Goal: Task Accomplishment & Management: Manage account settings

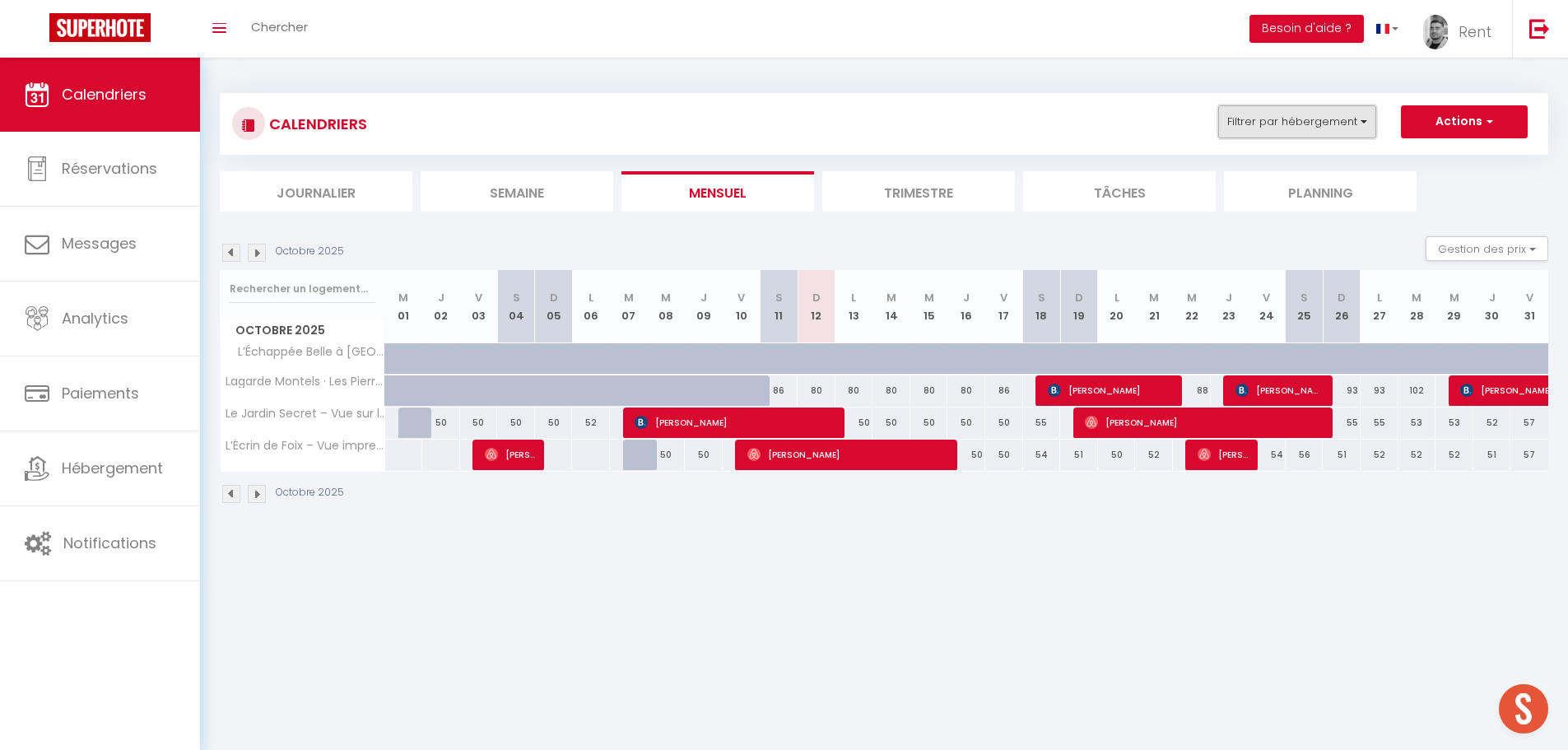
click at [1254, 131] on button "Filtrer par hébergement" at bounding box center [1297, 122] width 158 height 33
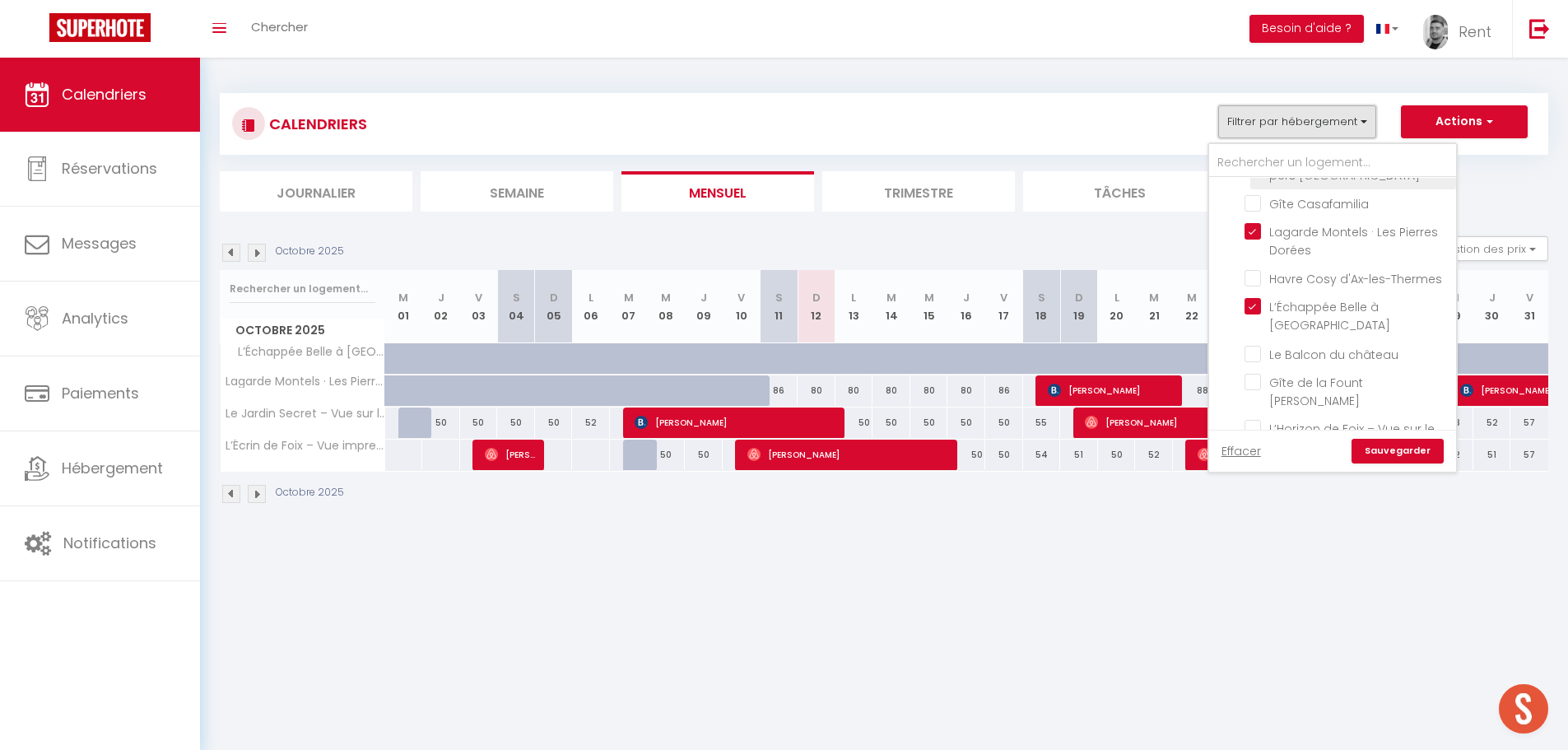
scroll to position [658, 0]
click at [1146, 566] on body "🟢 Des questions ou besoin d'assistance pour la migration AirBnB? Prenez rdv >>>…" at bounding box center [784, 432] width 1568 height 750
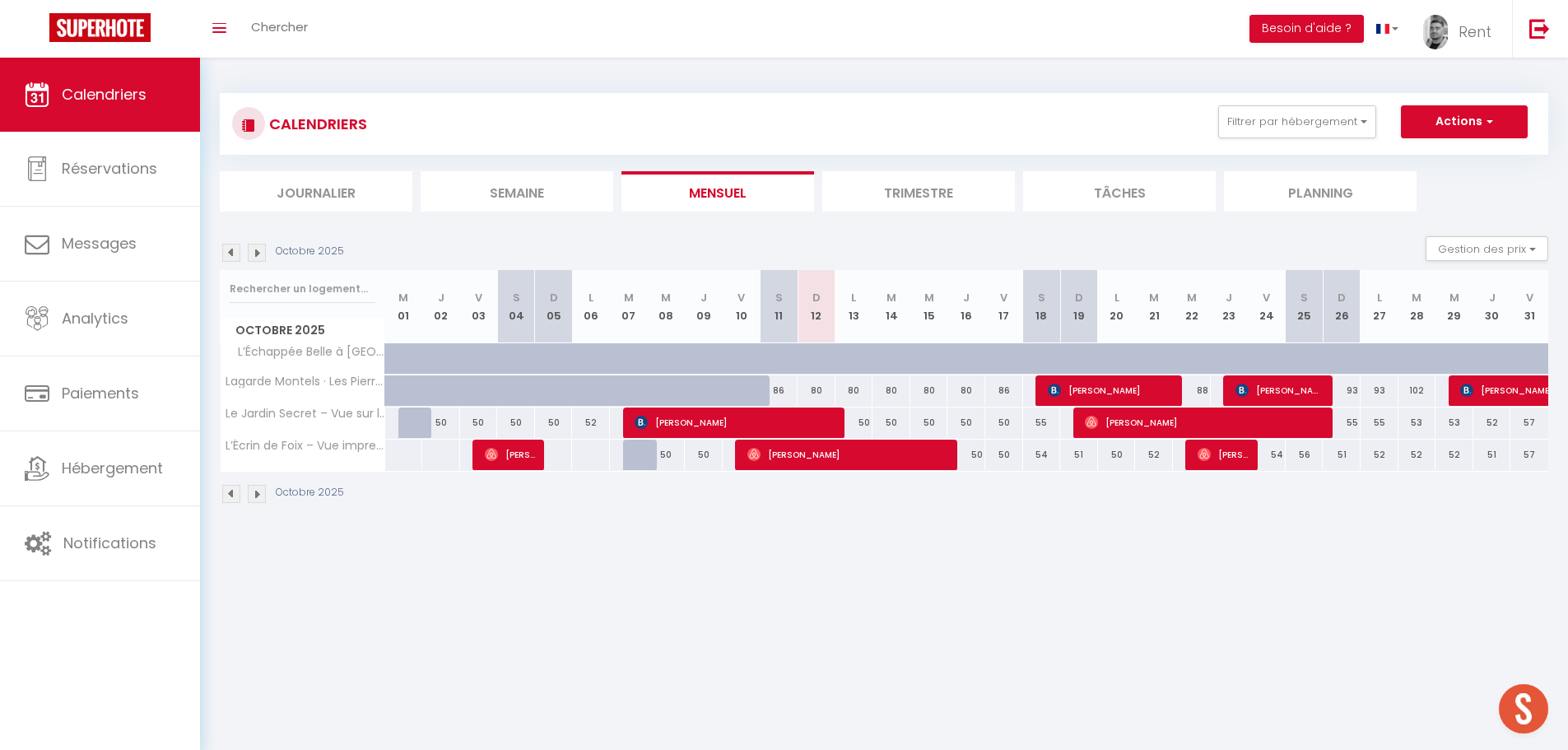
click at [809, 388] on div "80" at bounding box center [817, 390] width 38 height 30
type input "80"
select select "1"
type input "Dim 12 Octobre 2025"
type input "Lun 13 Octobre 2025"
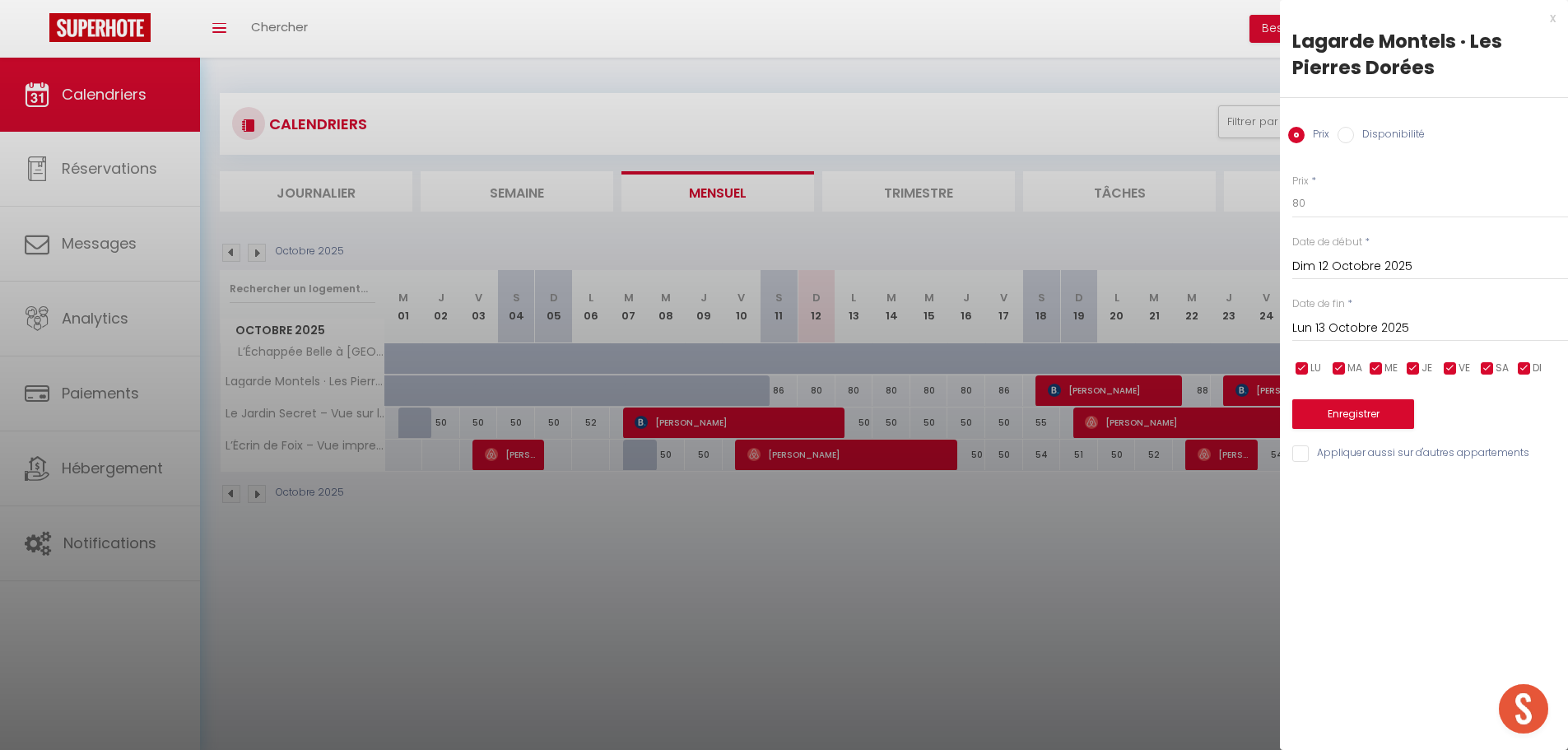
click at [1367, 139] on label "Disponibilité" at bounding box center [1390, 135] width 71 height 18
click at [1354, 139] on input "Disponibilité" at bounding box center [1346, 135] width 16 height 16
radio input "true"
radio input "false"
click at [1320, 203] on select "Disponible Indisponible" at bounding box center [1430, 204] width 276 height 31
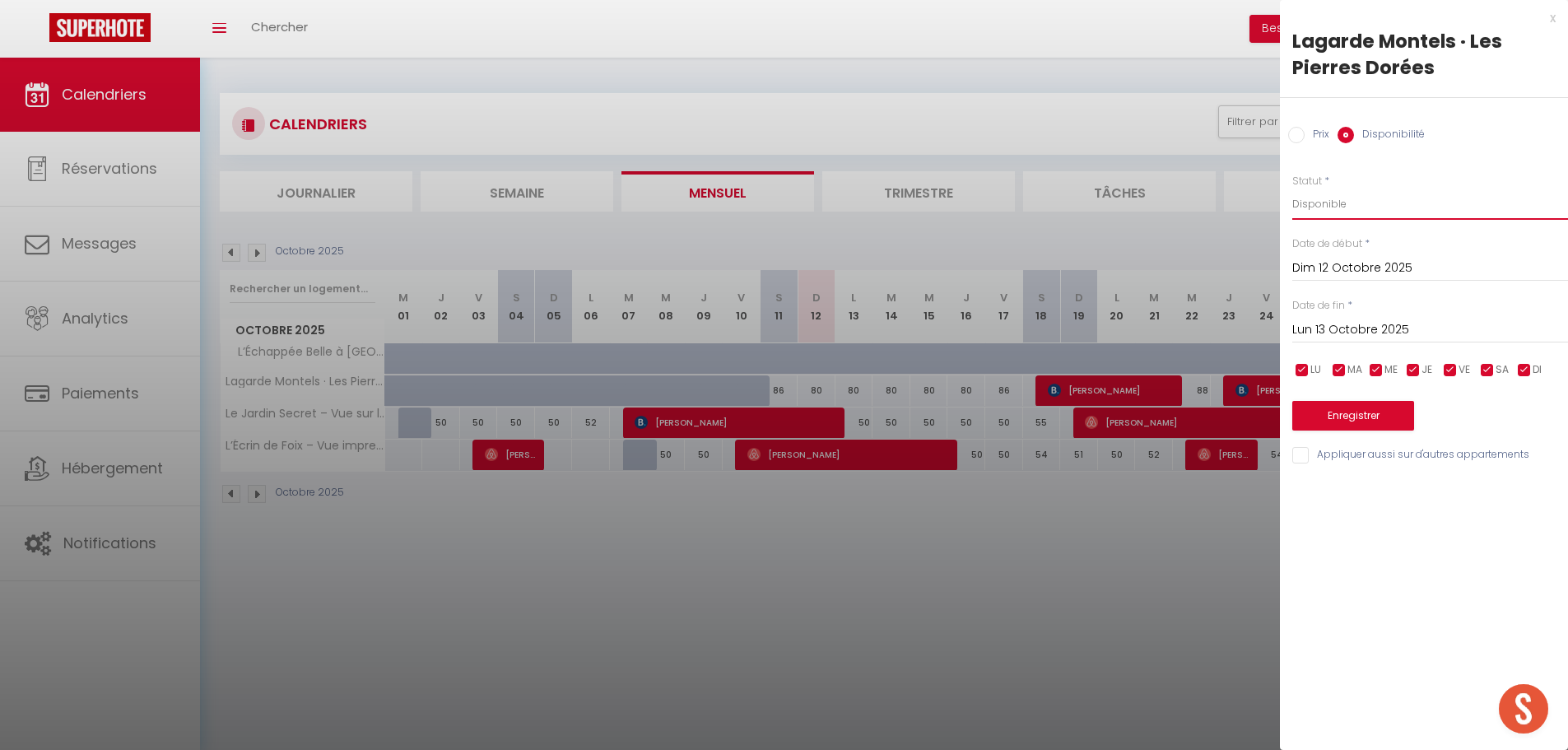
select select "0"
click at [1292, 188] on select "Disponible Indisponible" at bounding box center [1430, 204] width 276 height 31
click at [1341, 408] on button "Enregistrer" at bounding box center [1353, 416] width 122 height 30
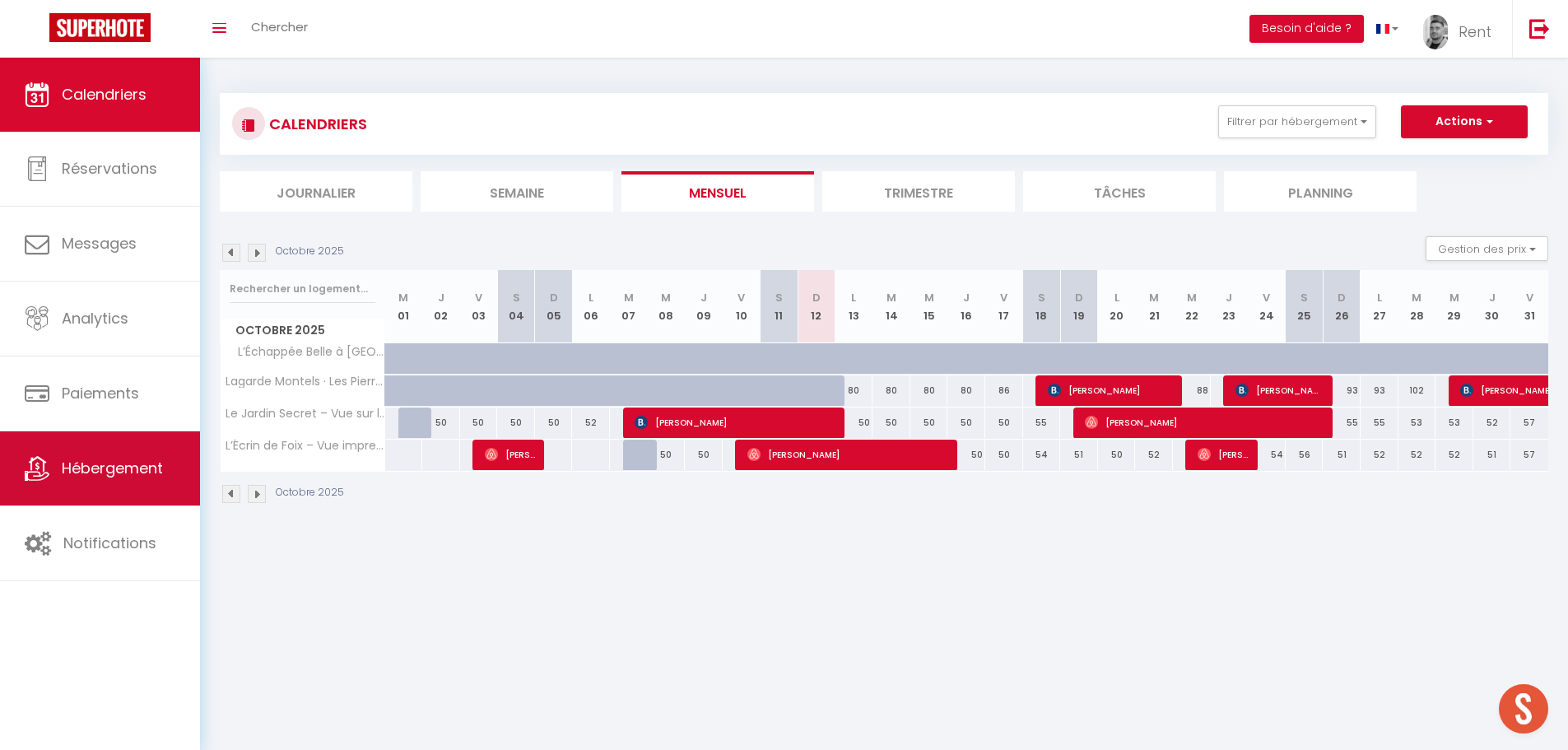
click at [123, 466] on span "Hébergement" at bounding box center [112, 468] width 102 height 21
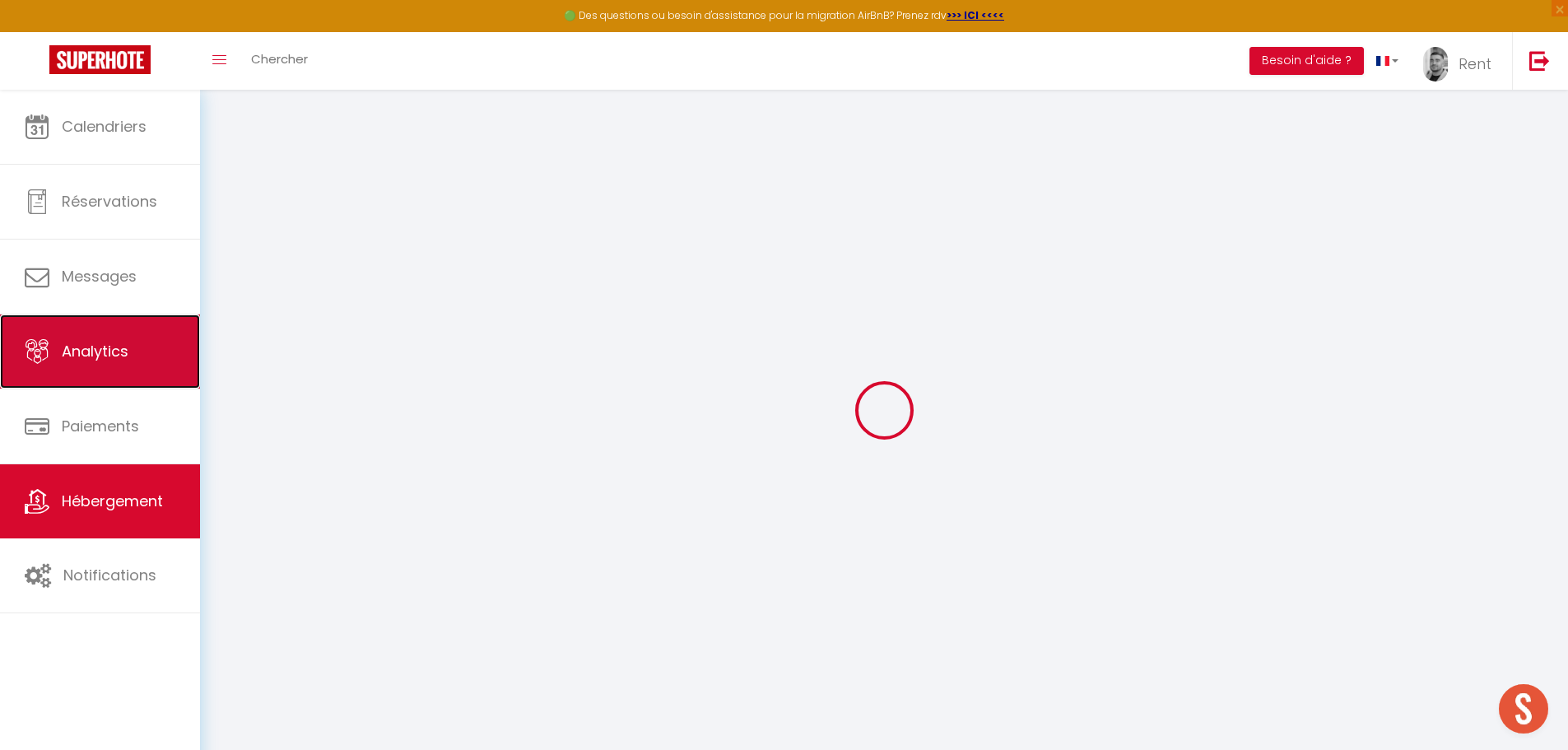
click at [116, 328] on link "Analytics" at bounding box center [100, 351] width 200 height 74
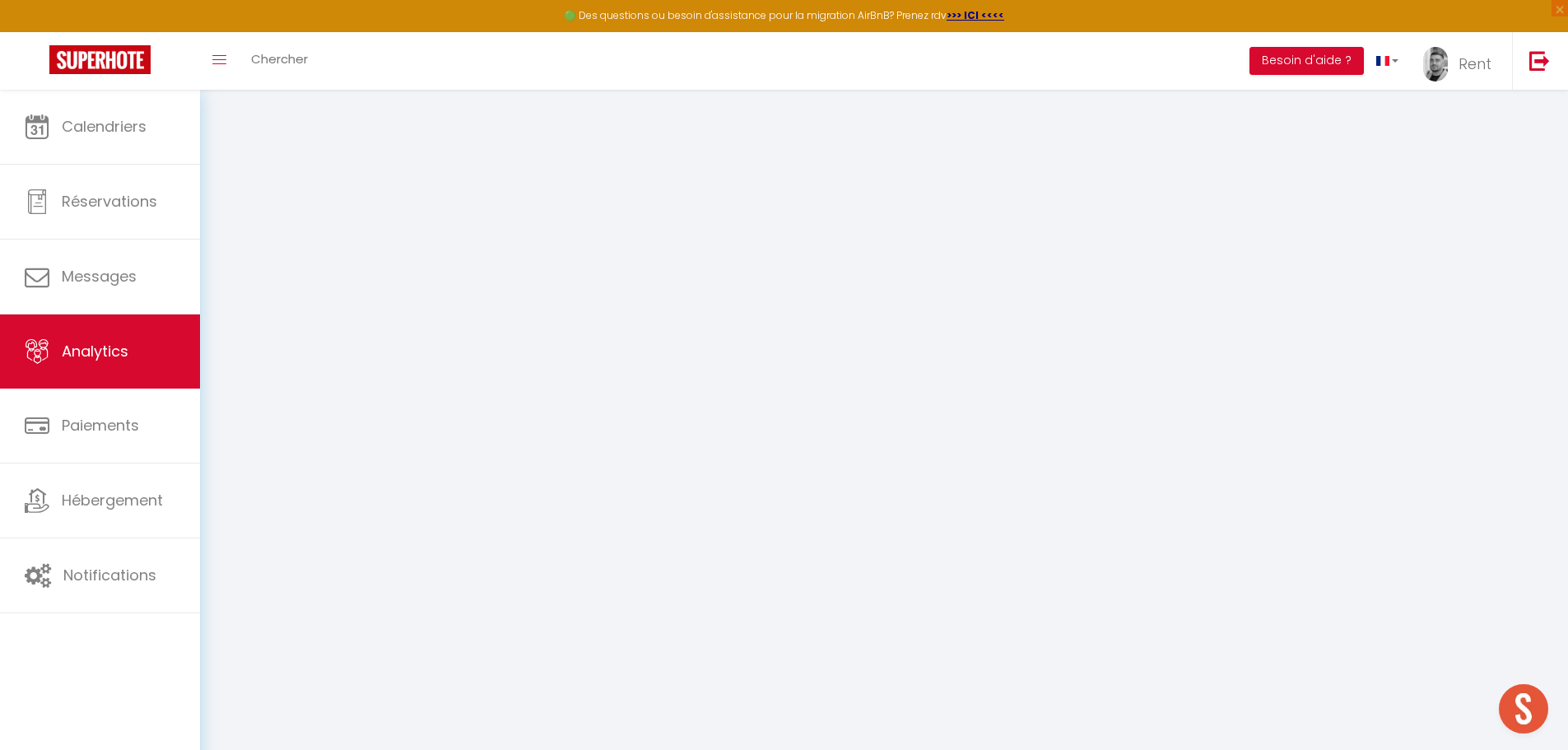
select select "2025"
select select "10"
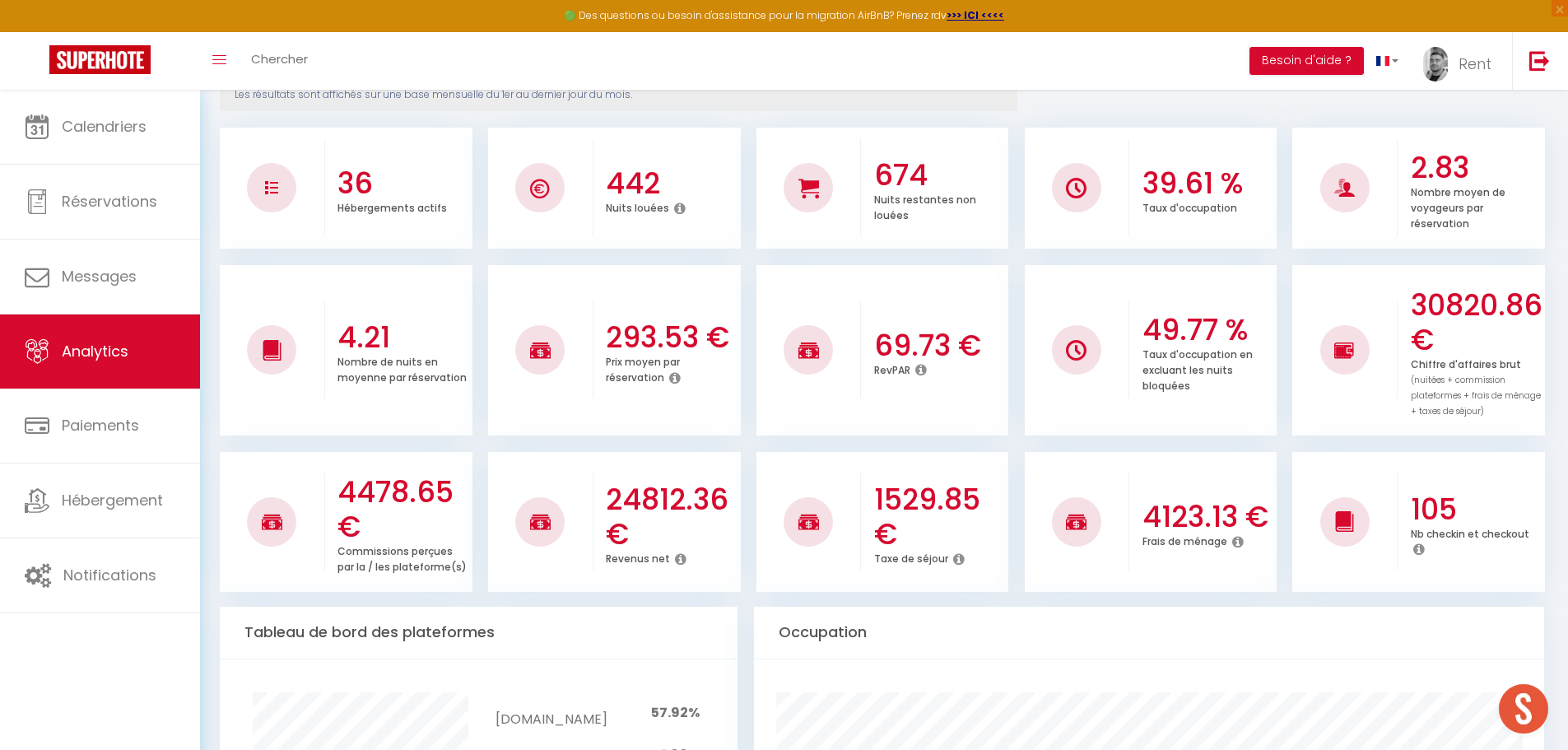
scroll to position [247, 0]
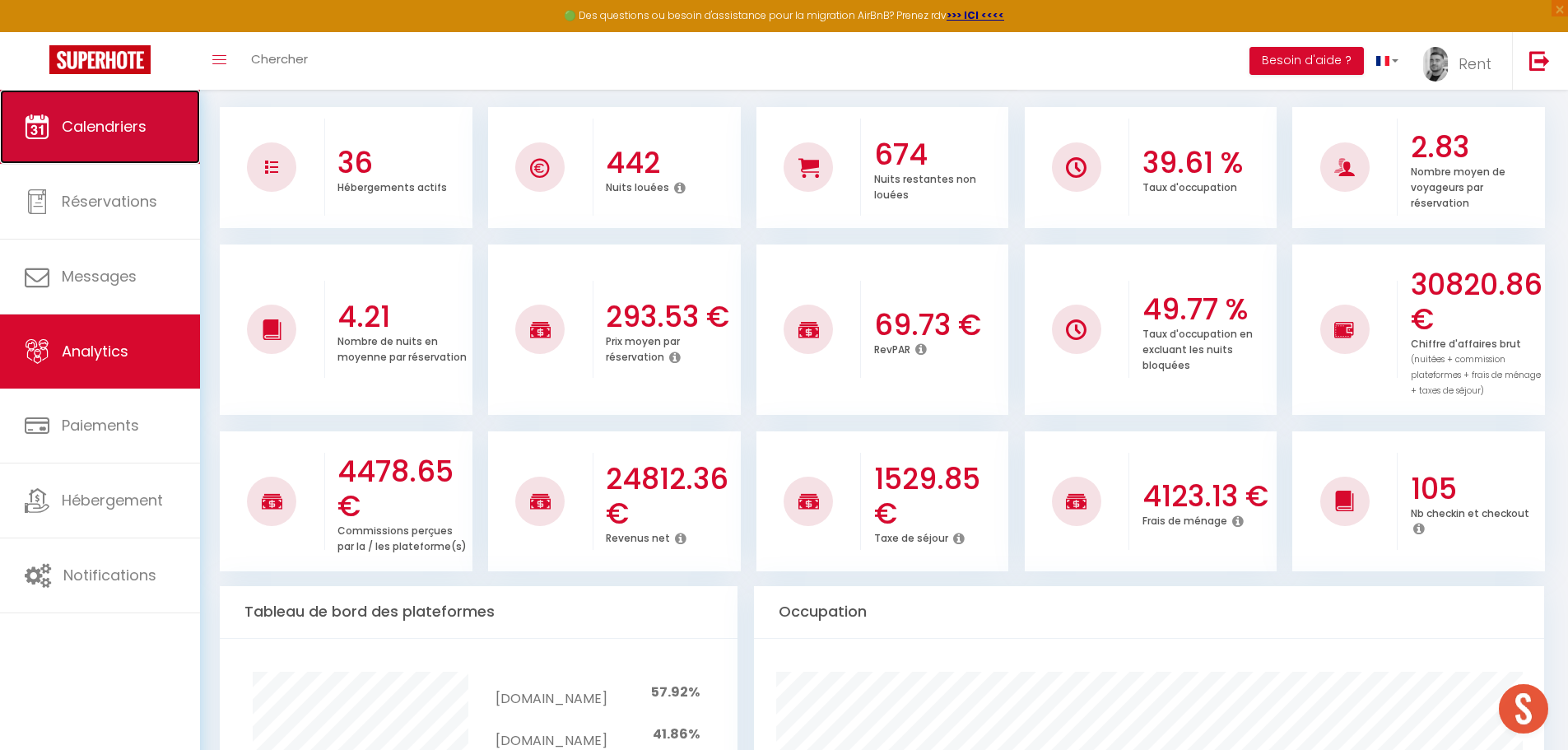
click at [117, 124] on span "Calendriers" at bounding box center [104, 127] width 85 height 21
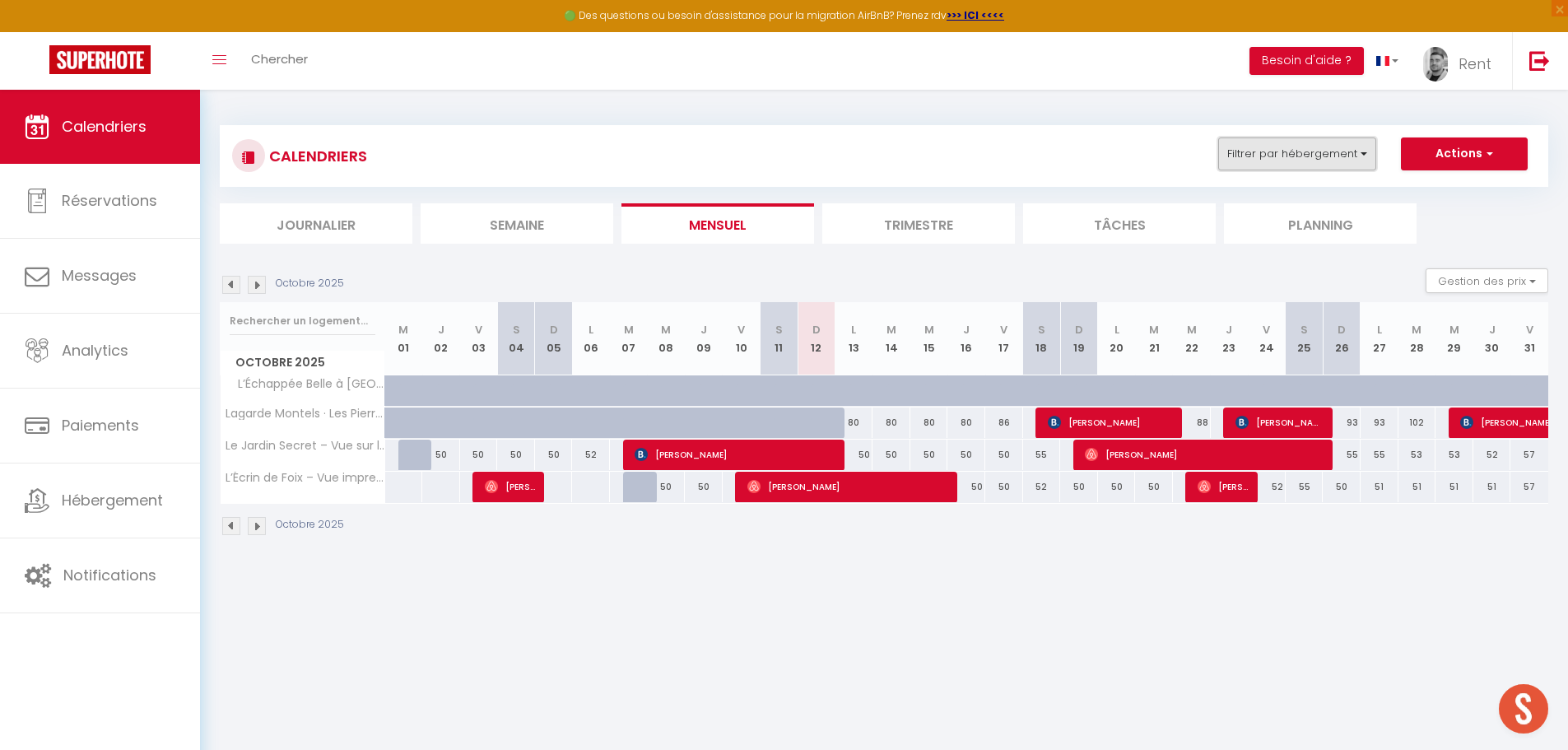
click at [1284, 160] on button "Filtrer par hébergement" at bounding box center [1297, 154] width 158 height 33
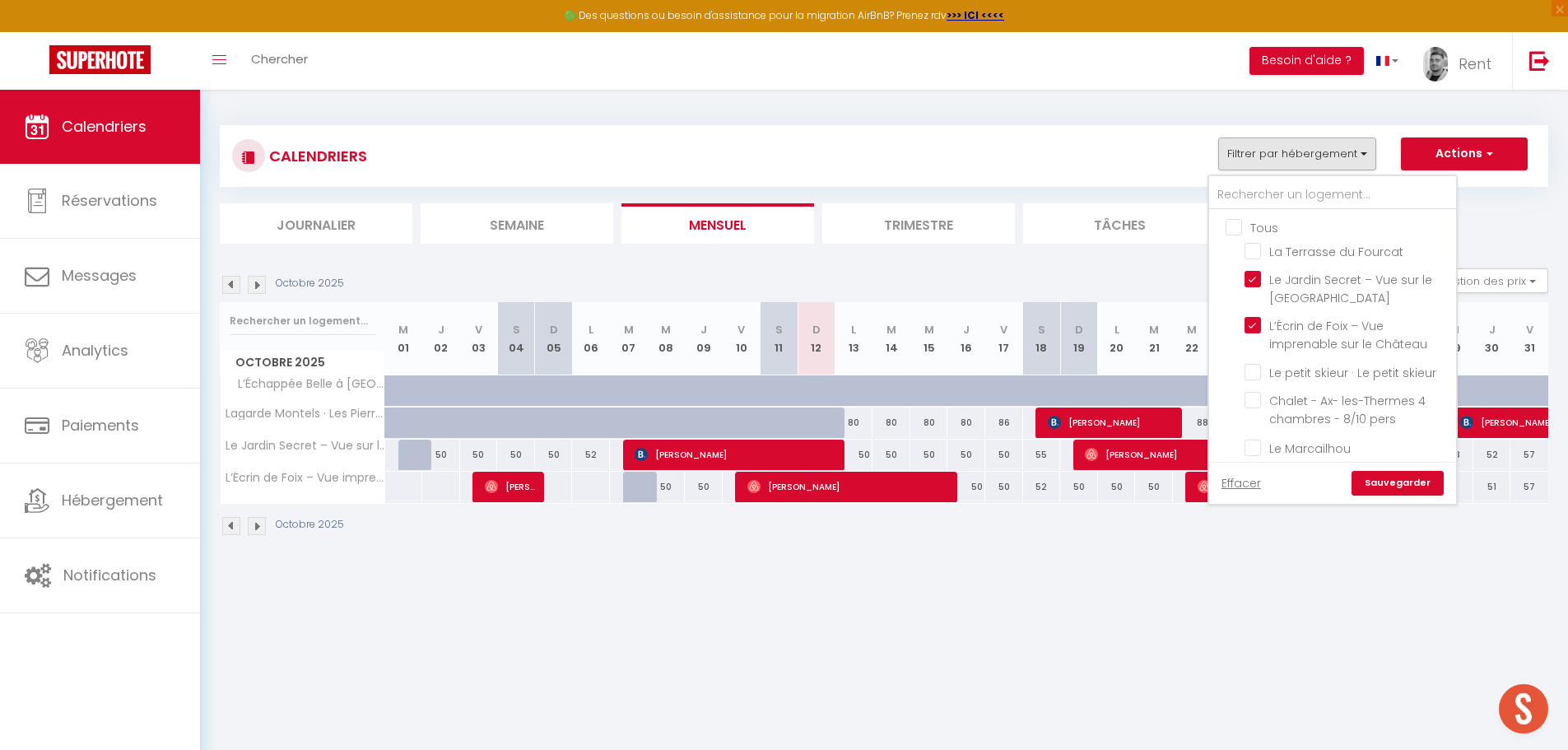
click at [1228, 228] on input "Tous" at bounding box center [1349, 226] width 247 height 16
checkbox input "true"
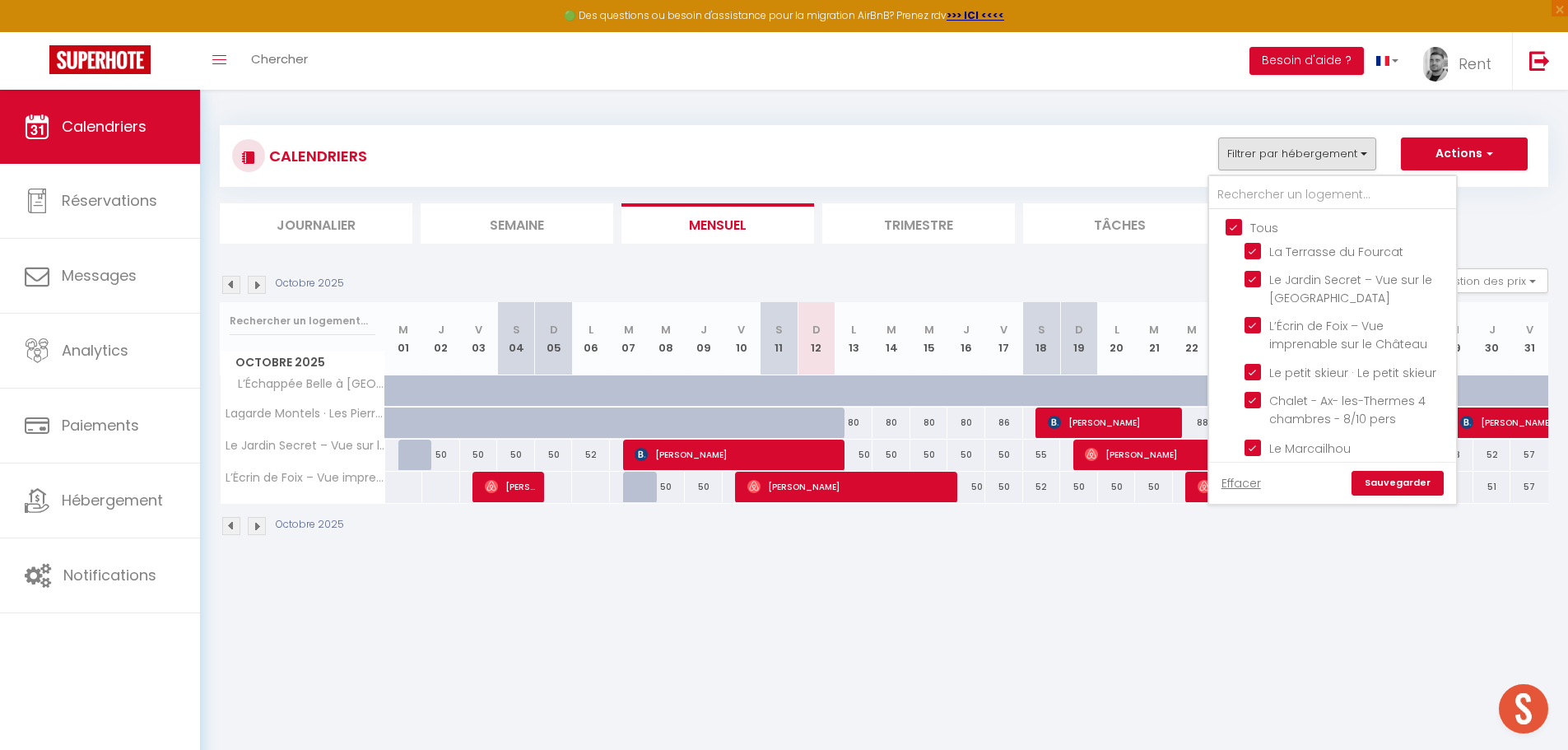
checkbox input "true"
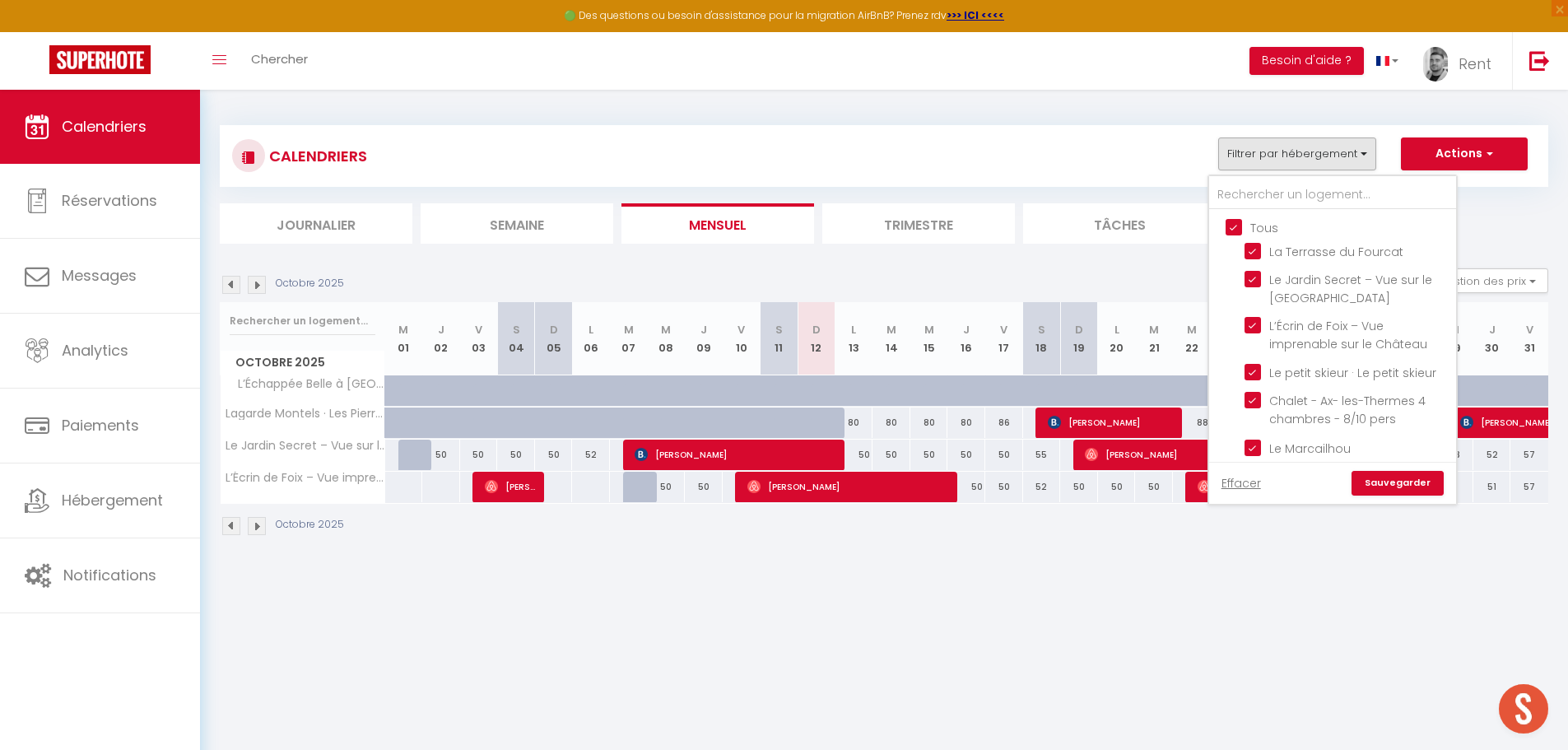
checkbox input "true"
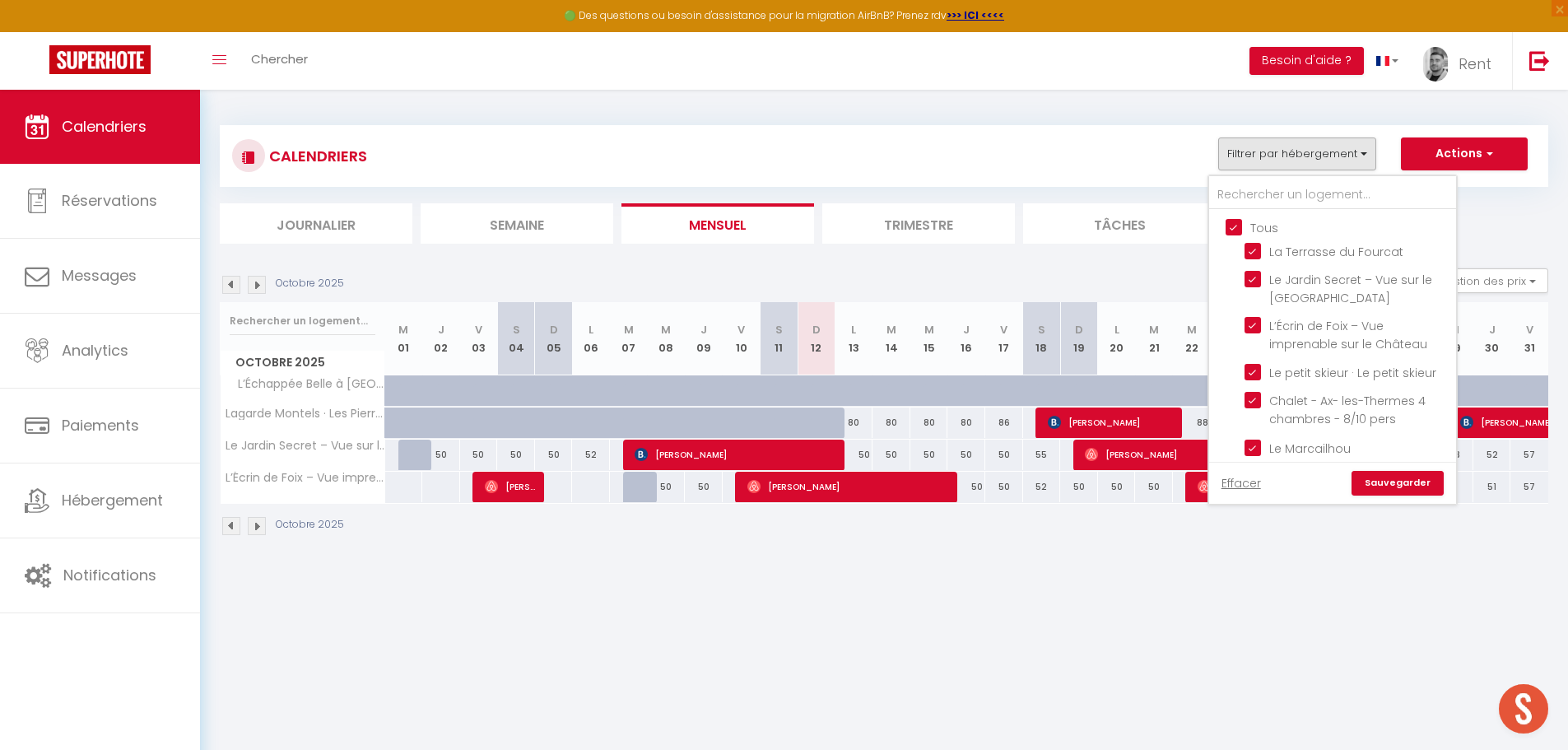
checkbox input "true"
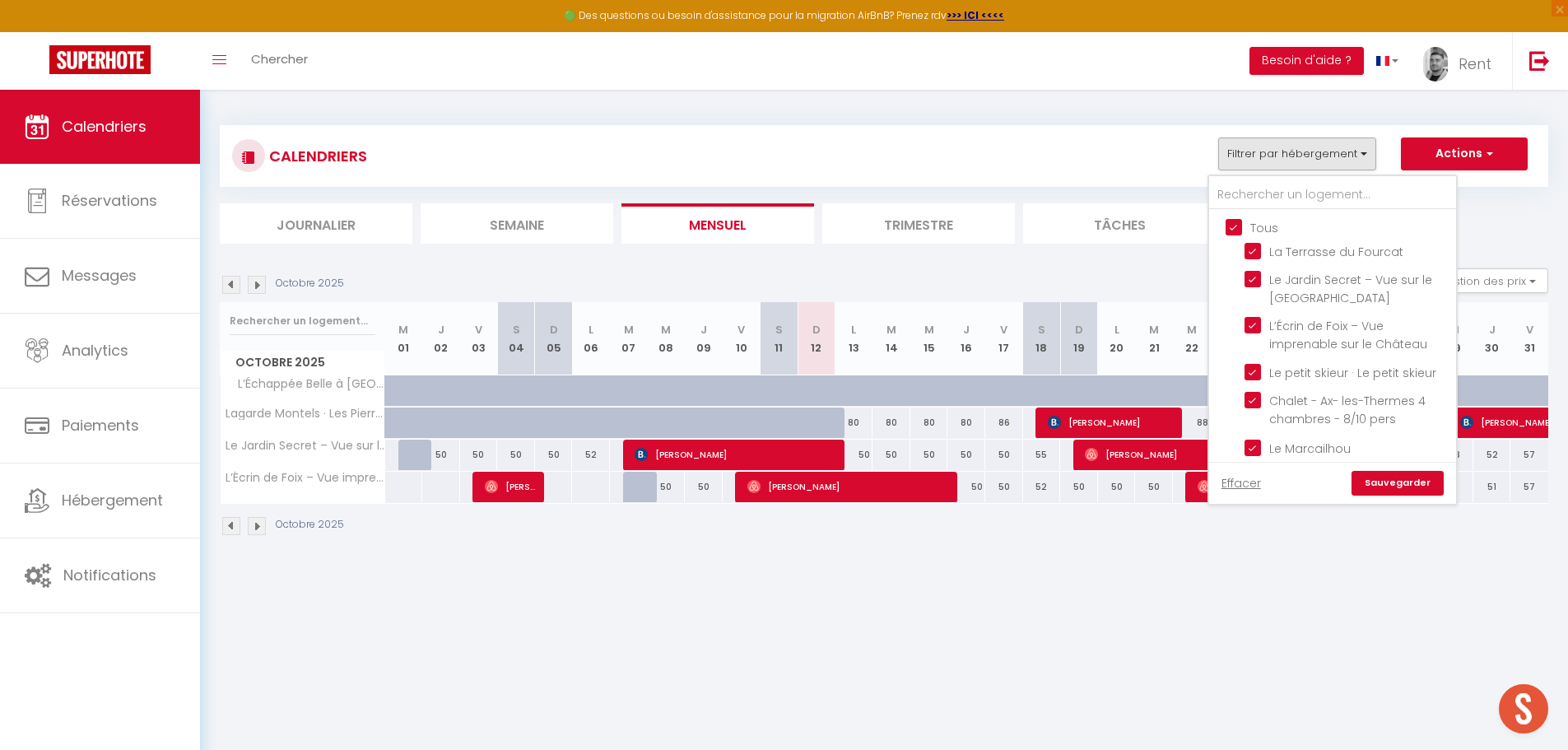
checkbox input "true"
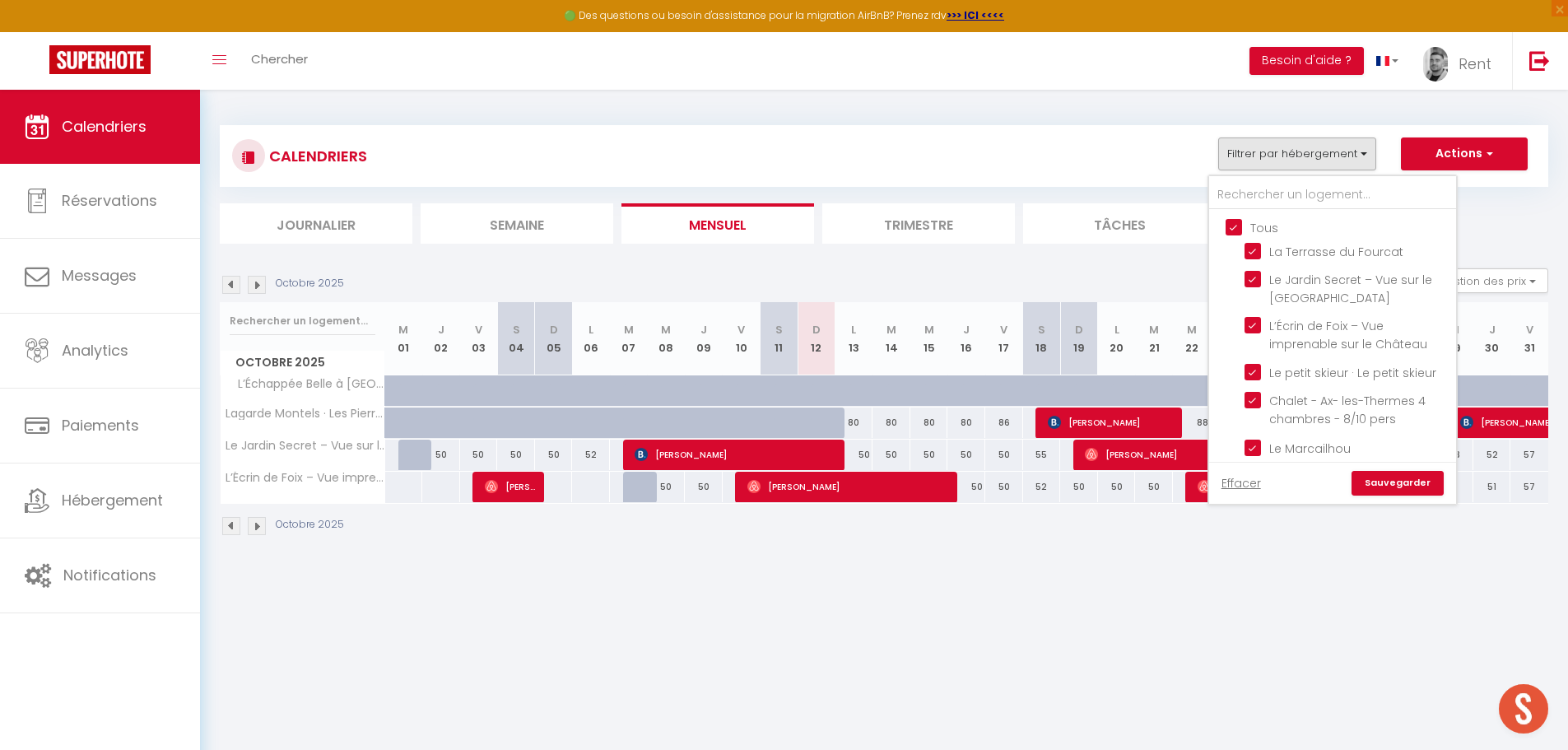
checkbox input "true"
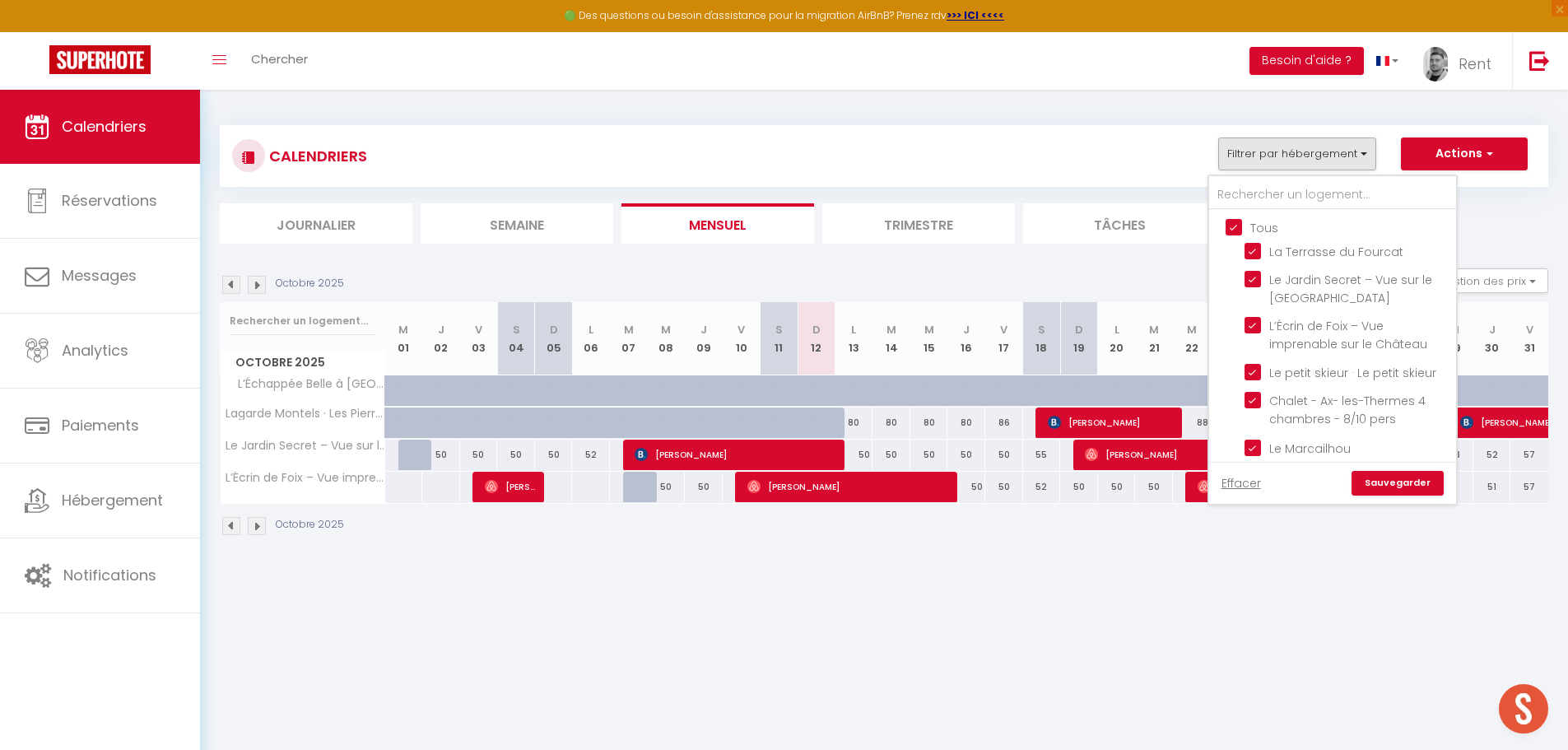
checkbox input "true"
click at [1229, 224] on input "Tous" at bounding box center [1349, 226] width 247 height 16
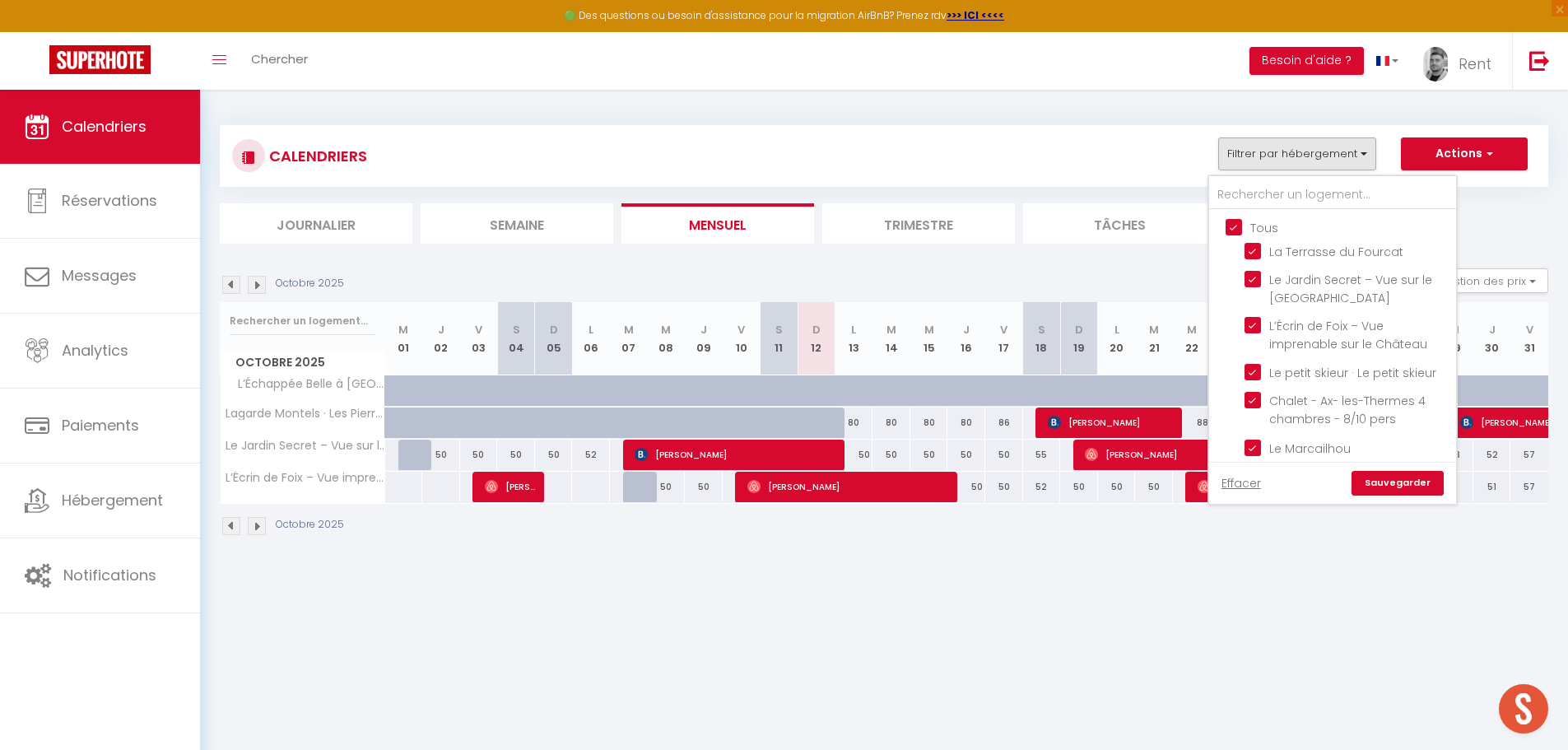
checkbox input "false"
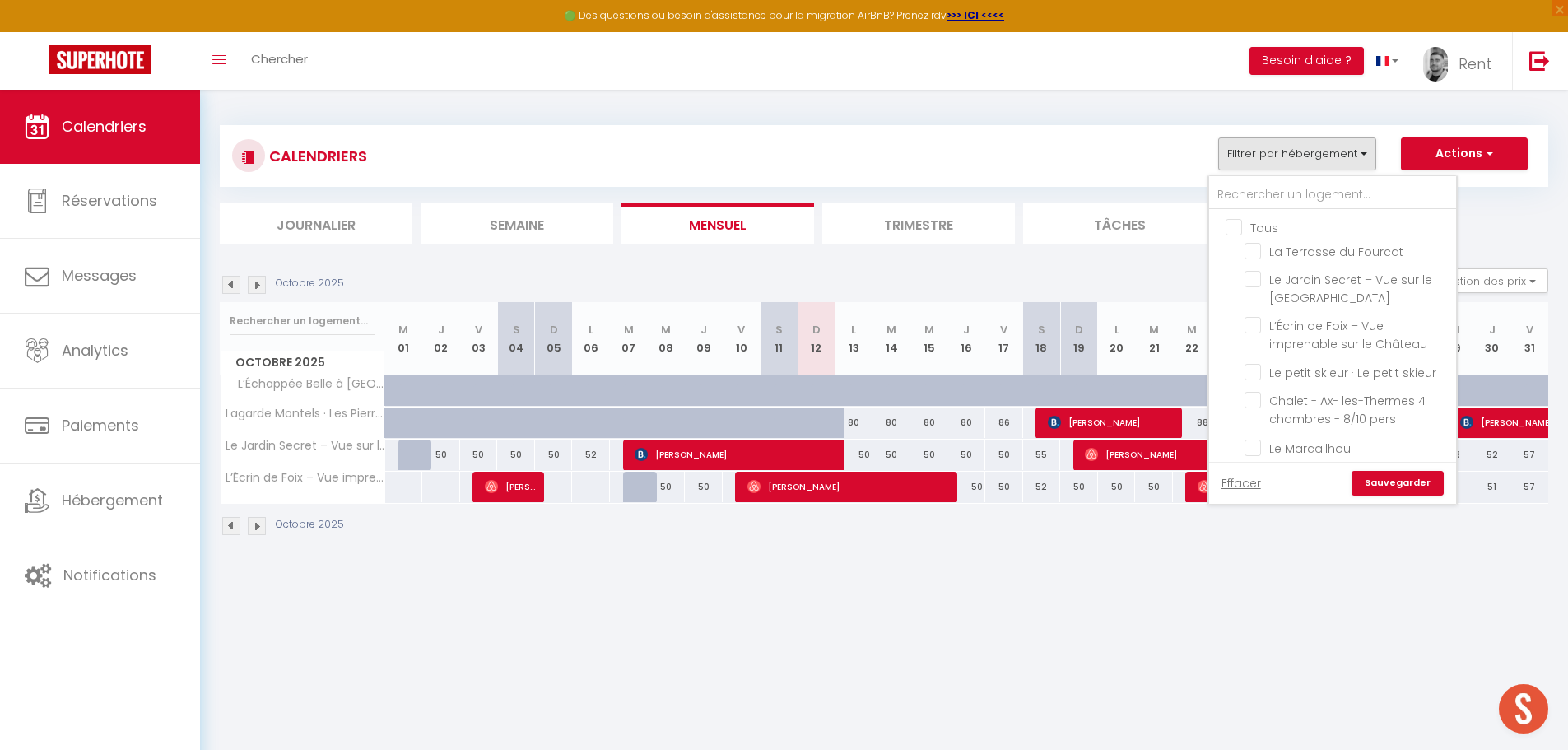
checkbox input "false"
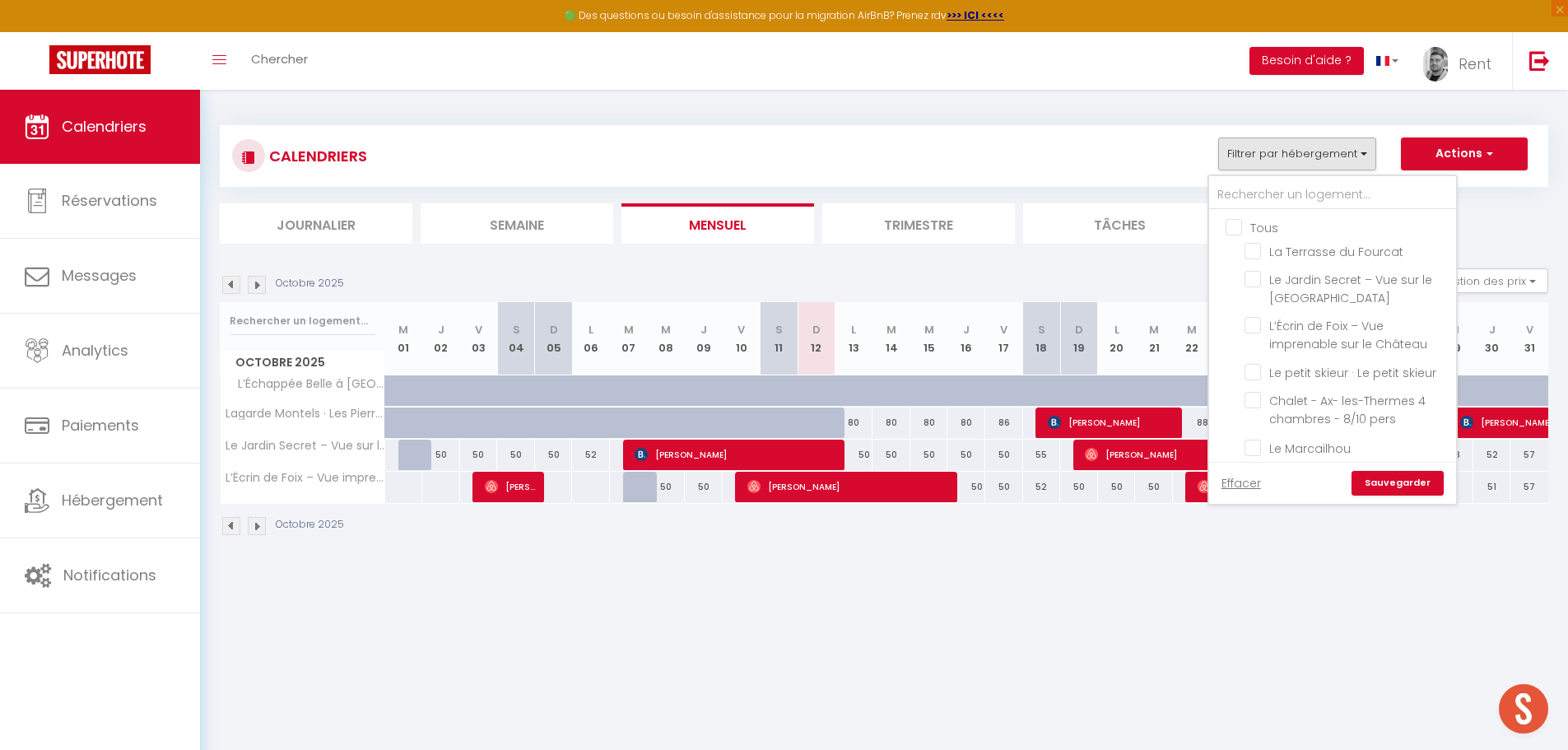
checkbox input "false"
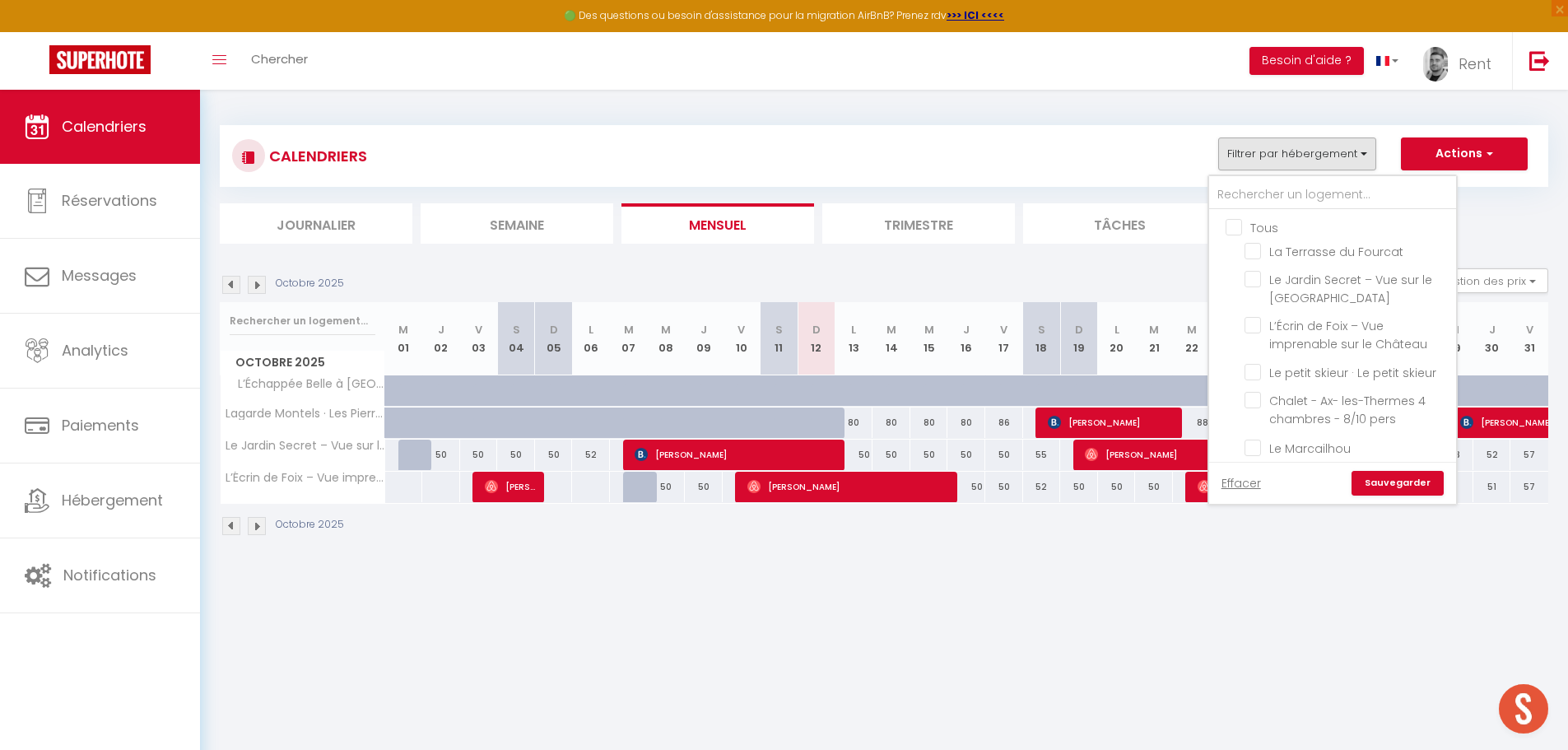
checkbox input "false"
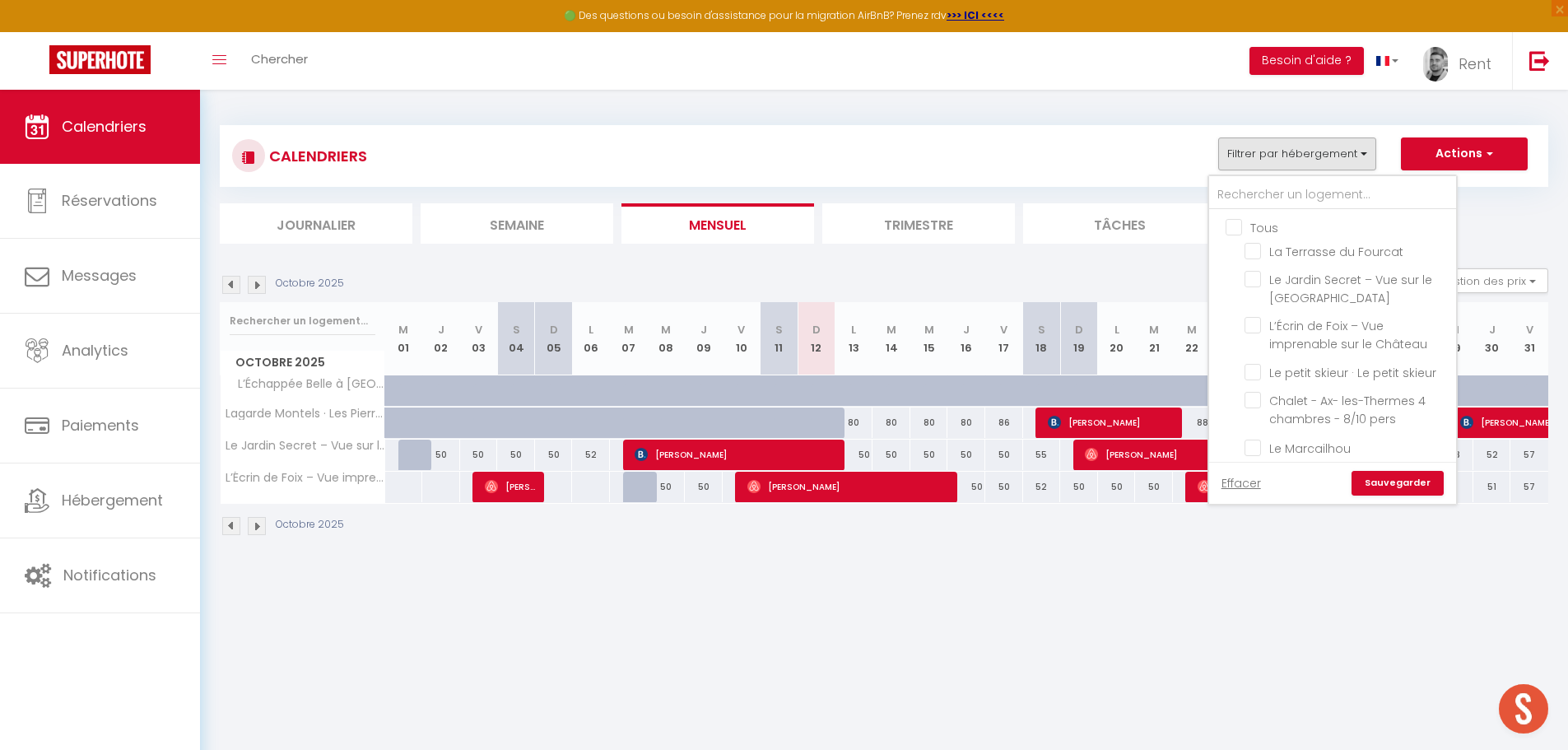
checkbox input "false"
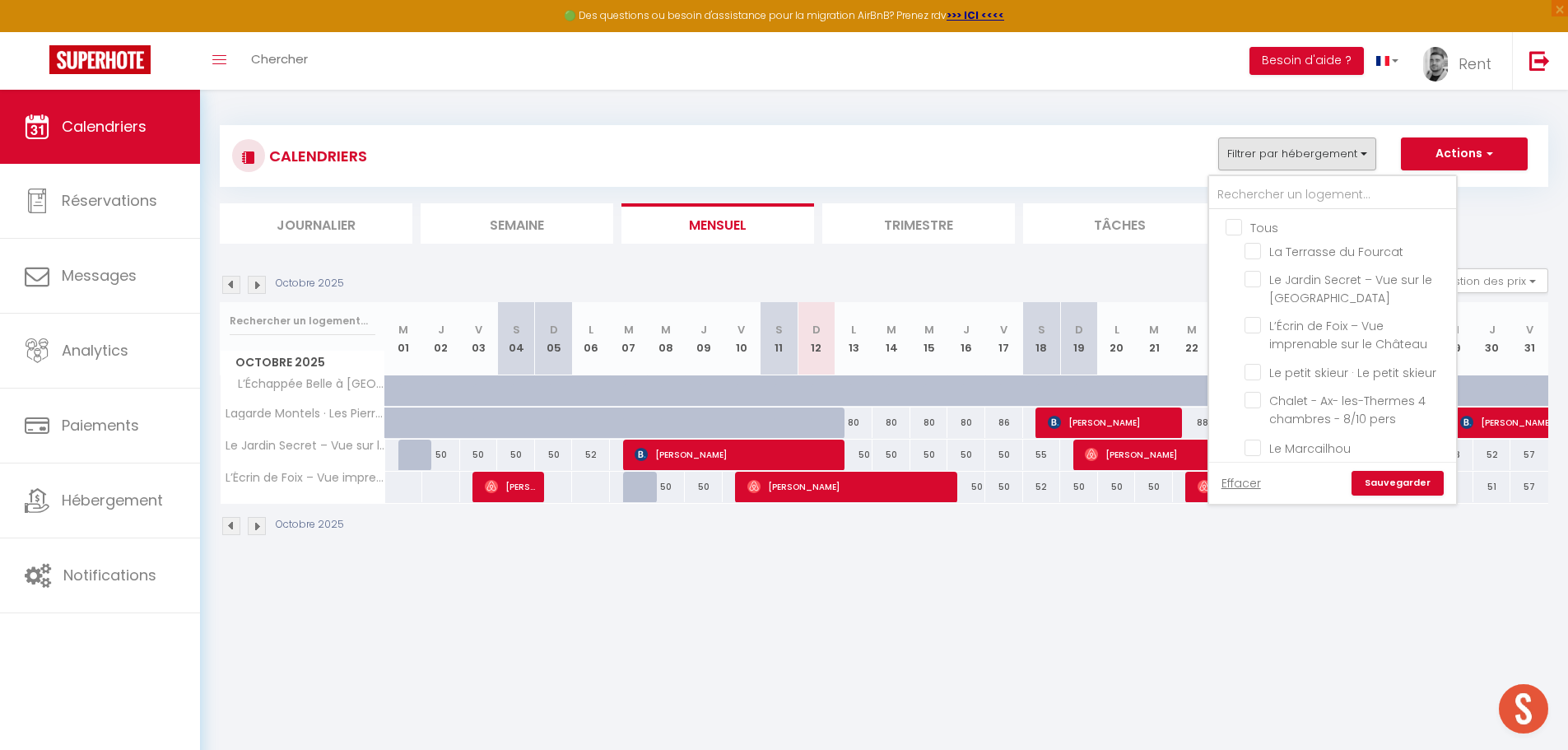
checkbox input "false"
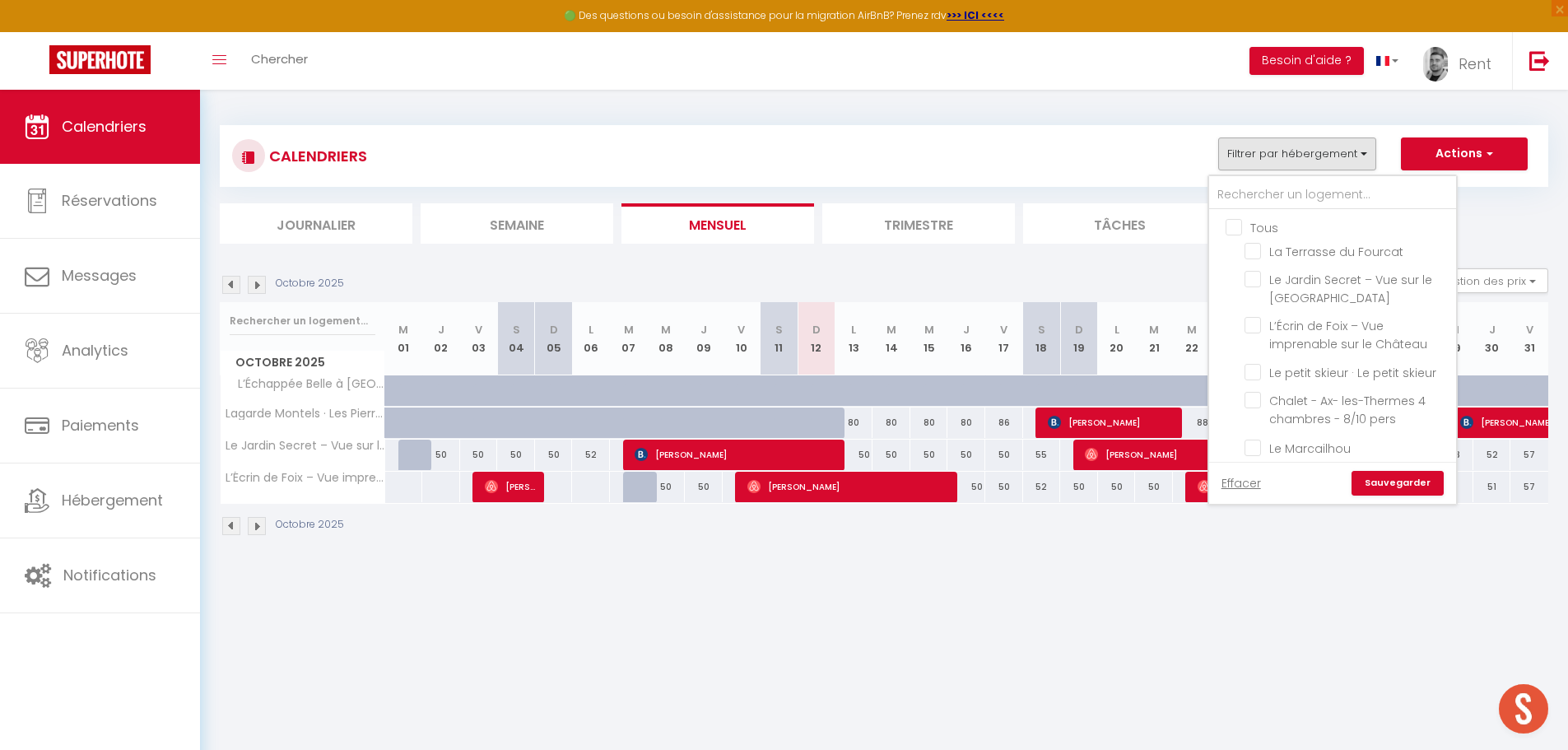
checkbox input "false"
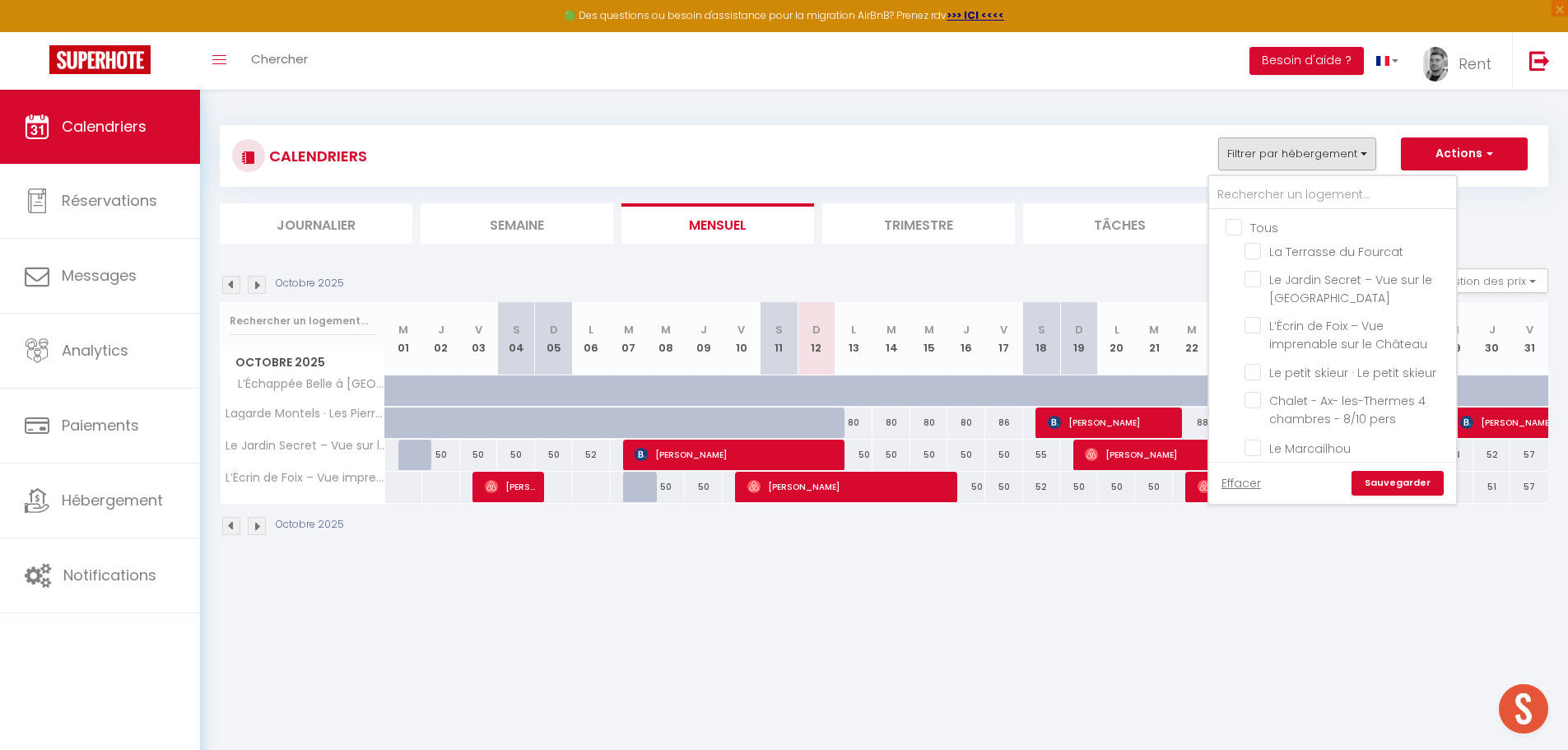
checkbox input "false"
click at [1252, 385] on input "Le Montredon" at bounding box center [1347, 392] width 206 height 16
checkbox input "true"
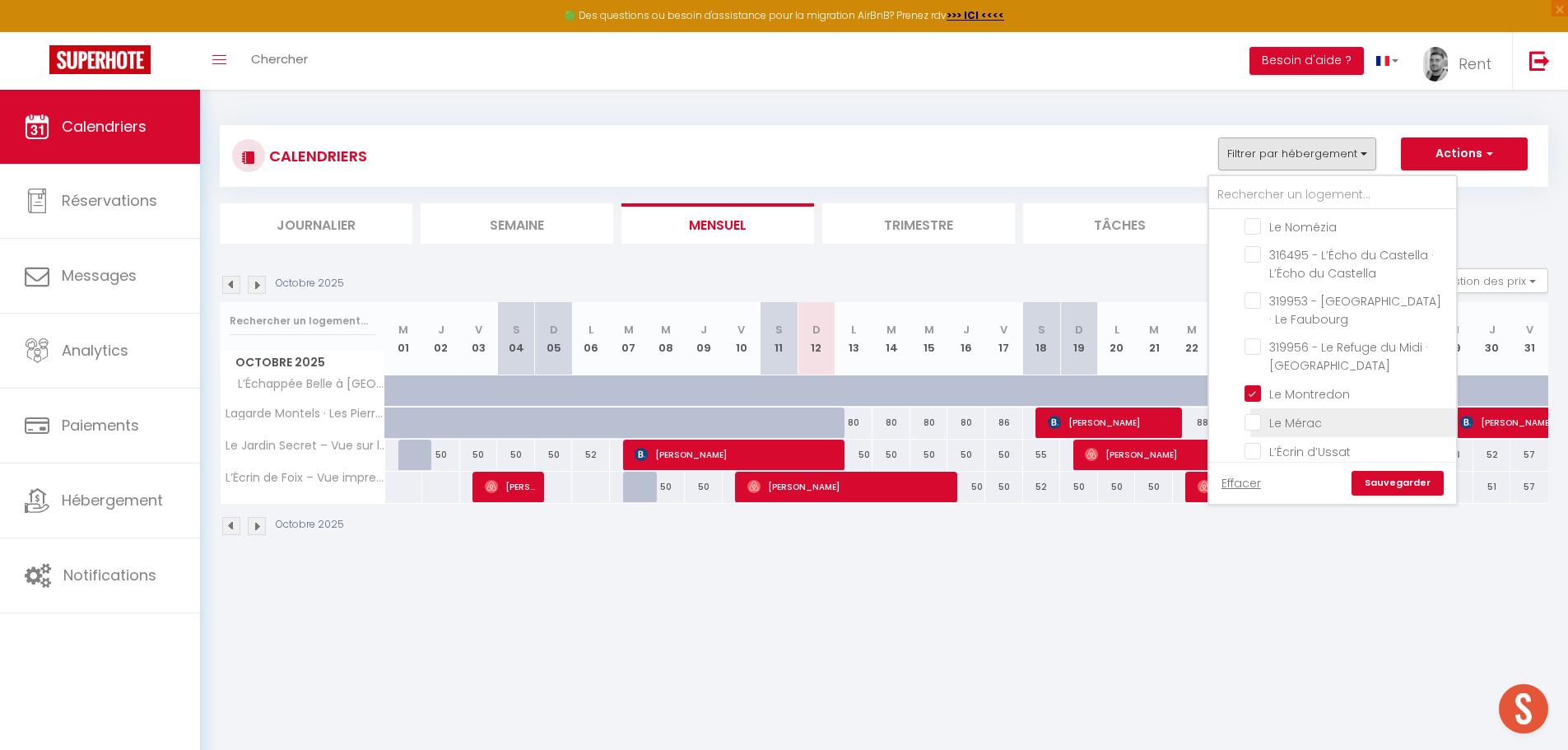
click at [1254, 413] on input "Le Mérac" at bounding box center [1347, 421] width 206 height 16
checkbox input "true"
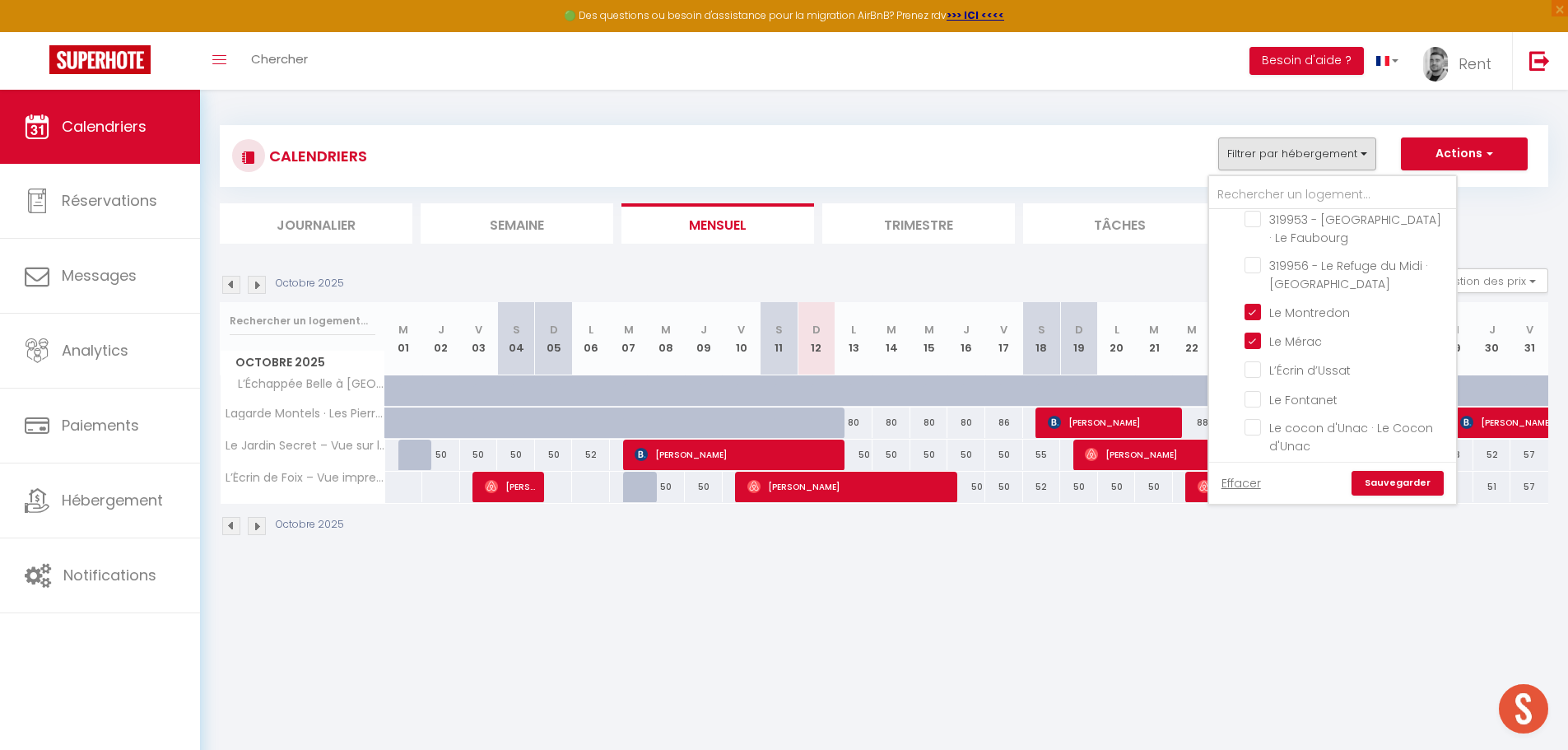
scroll to position [1152, 0]
click at [1254, 388] on input "Le Fontanet" at bounding box center [1347, 396] width 206 height 16
checkbox input "true"
click at [1394, 484] on link "Sauvegarder" at bounding box center [1398, 483] width 92 height 24
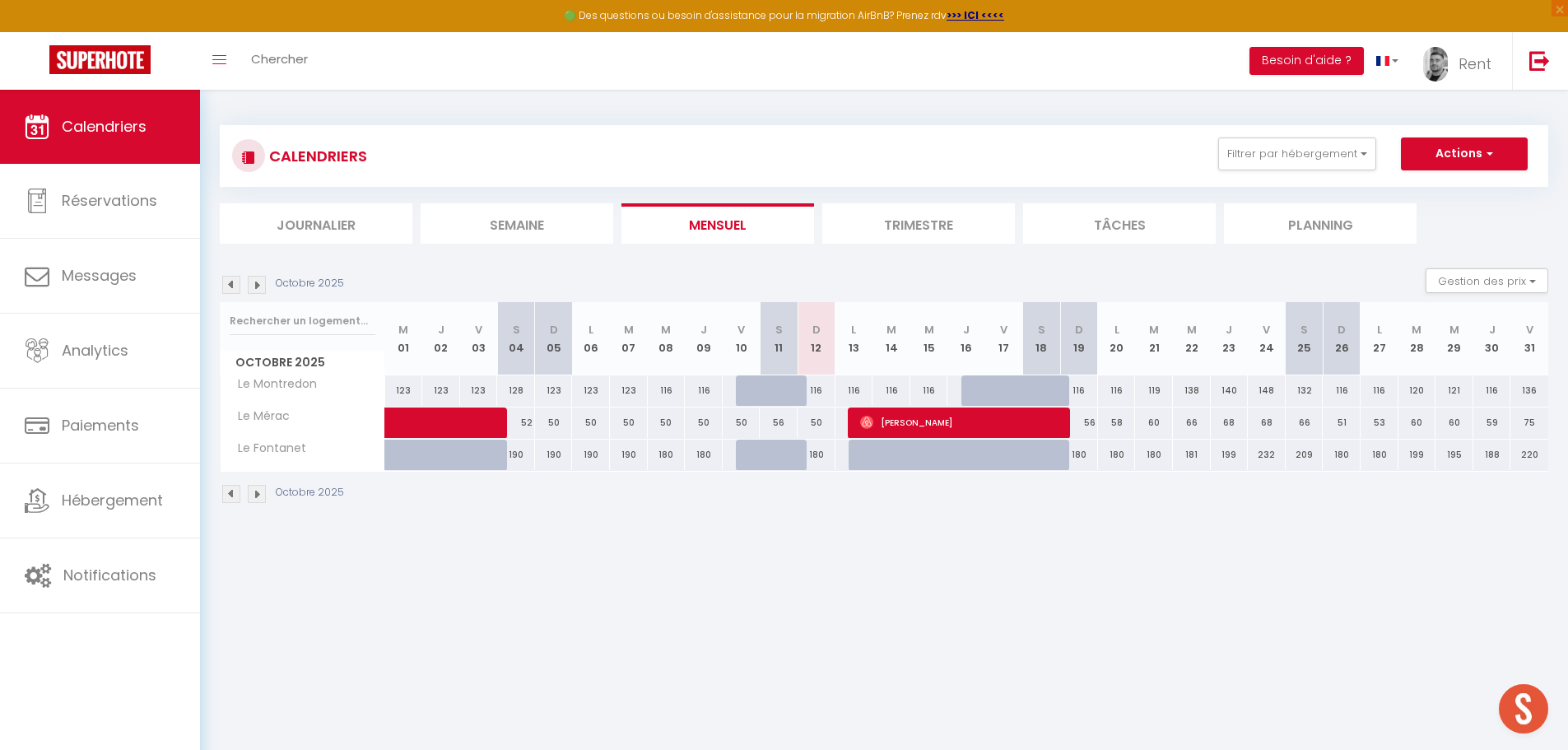
click at [812, 391] on div "116" at bounding box center [817, 390] width 38 height 30
type input "116"
type input "Dim 12 Octobre 2025"
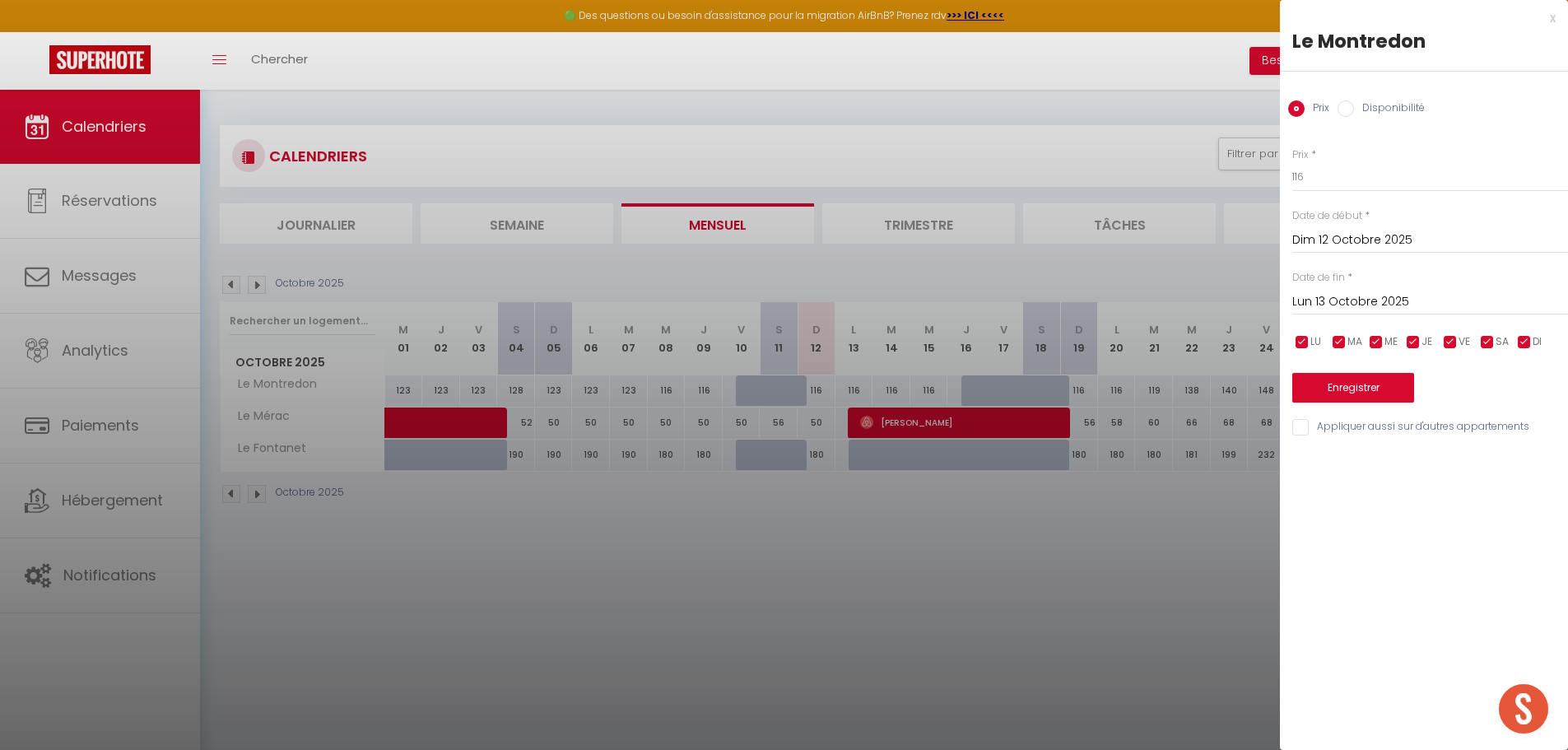
click at [1352, 296] on input "Lun 13 Octobre 2025" at bounding box center [1430, 302] width 276 height 22
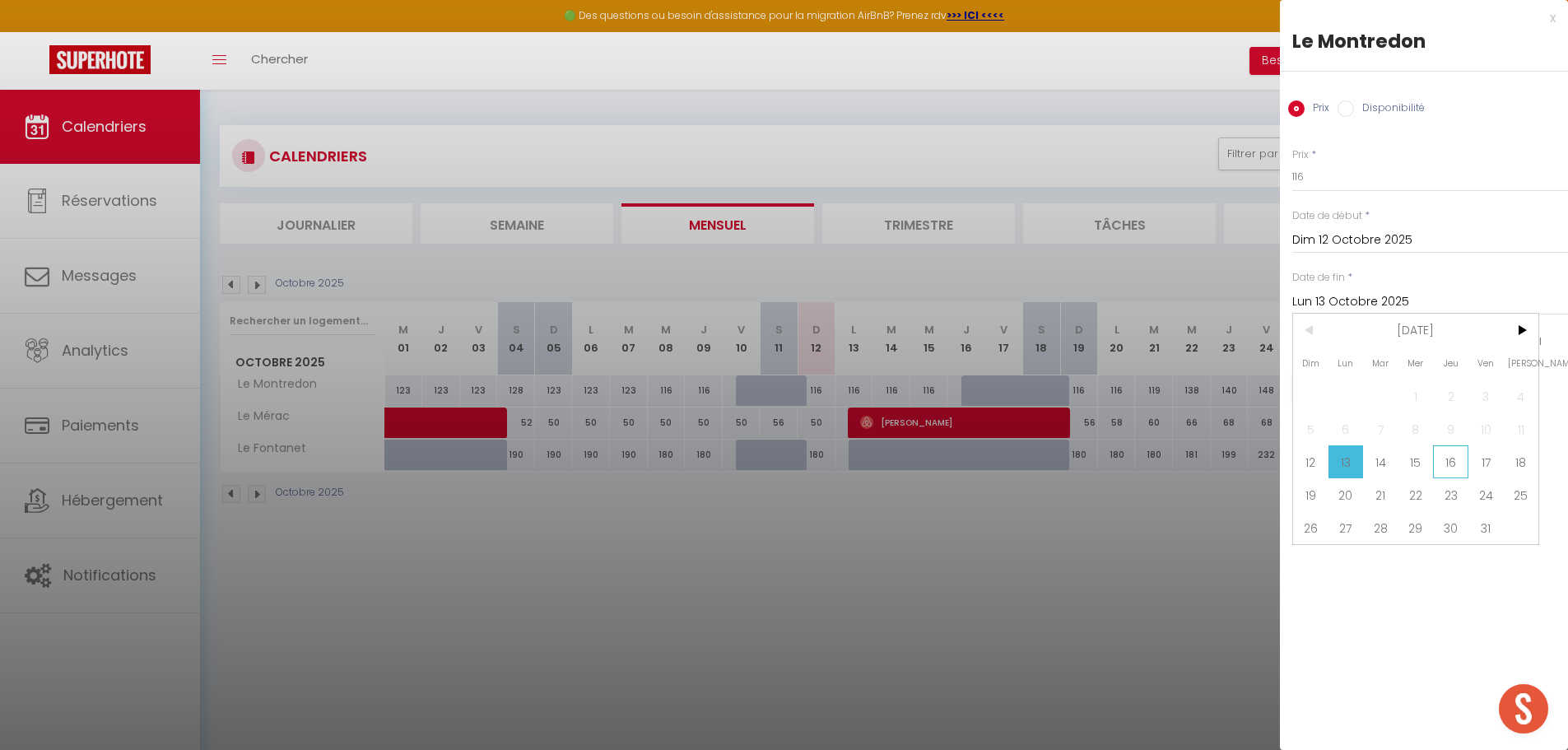
click at [1444, 463] on span "16" at bounding box center [1451, 462] width 36 height 33
type input "Jeu 16 Octobre 2025"
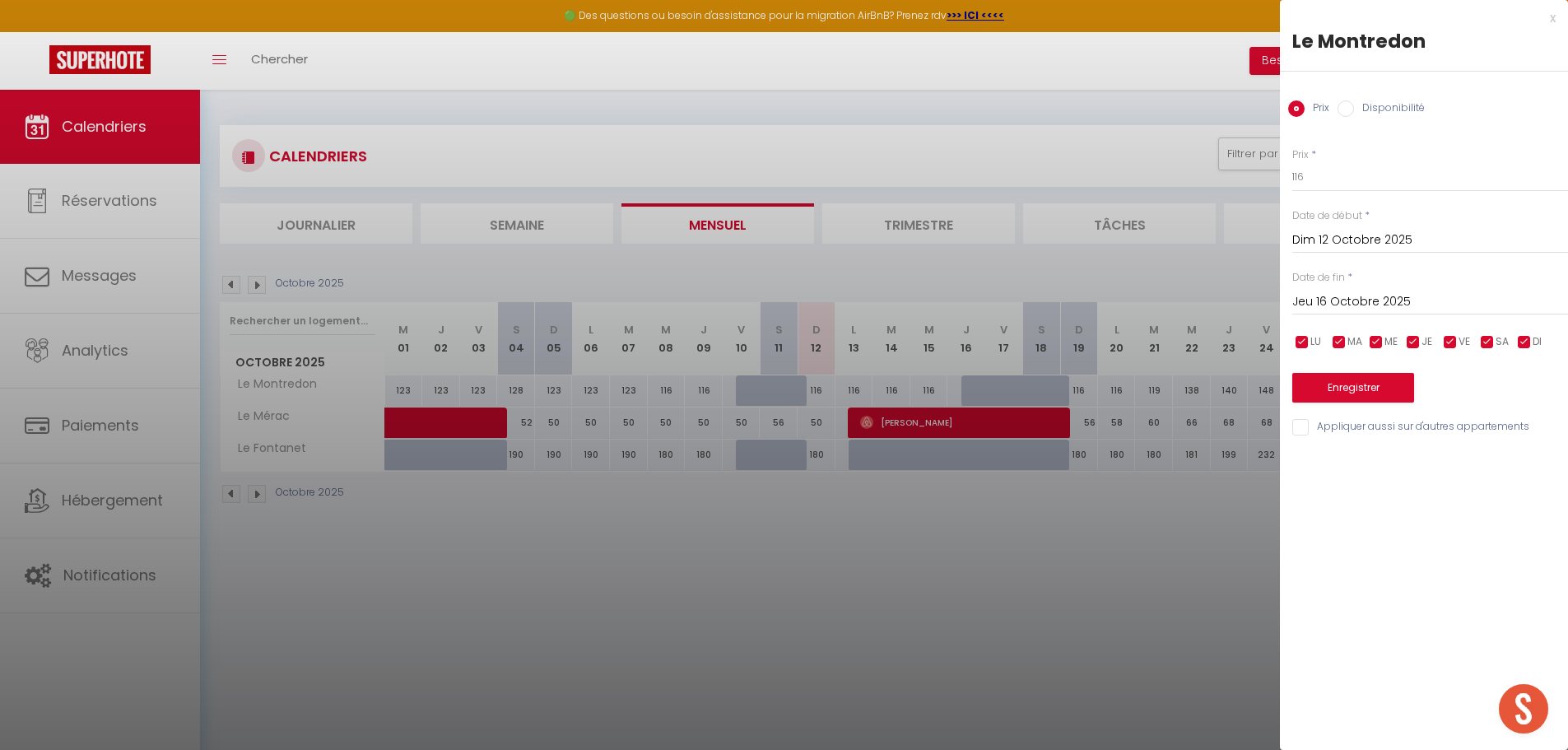
click at [1395, 115] on label "Disponibilité" at bounding box center [1390, 109] width 71 height 18
click at [1354, 115] on input "Disponibilité" at bounding box center [1346, 109] width 16 height 16
radio input "true"
radio input "false"
click at [1352, 168] on select "Disponible Indisponible" at bounding box center [1430, 178] width 276 height 31
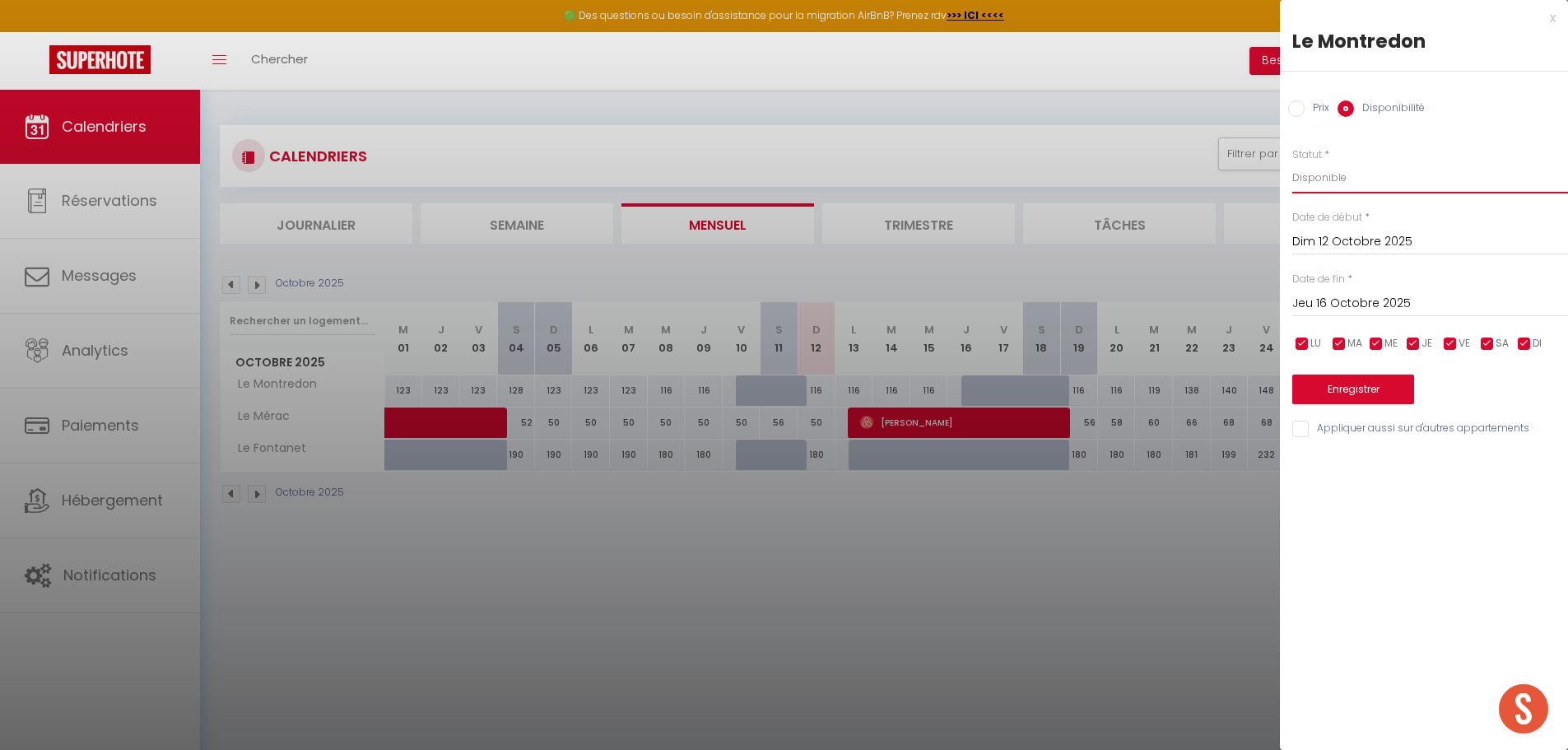
select select "0"
click at [1292, 162] on select "Disponible Indisponible" at bounding box center [1430, 178] width 276 height 31
click at [1355, 380] on button "Enregistrer" at bounding box center [1353, 389] width 122 height 30
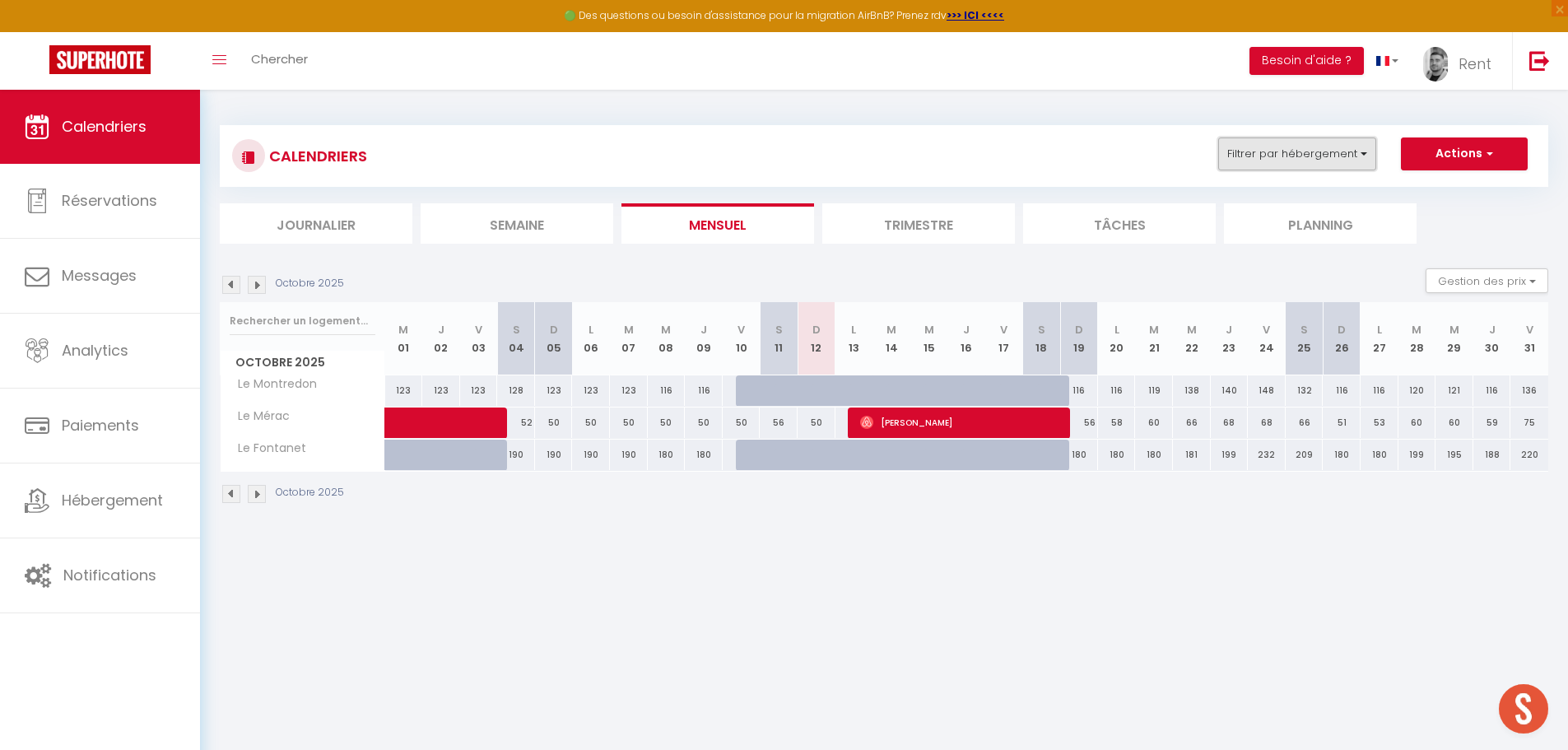
click at [1291, 157] on button "Filtrer par hébergement" at bounding box center [1297, 154] width 158 height 33
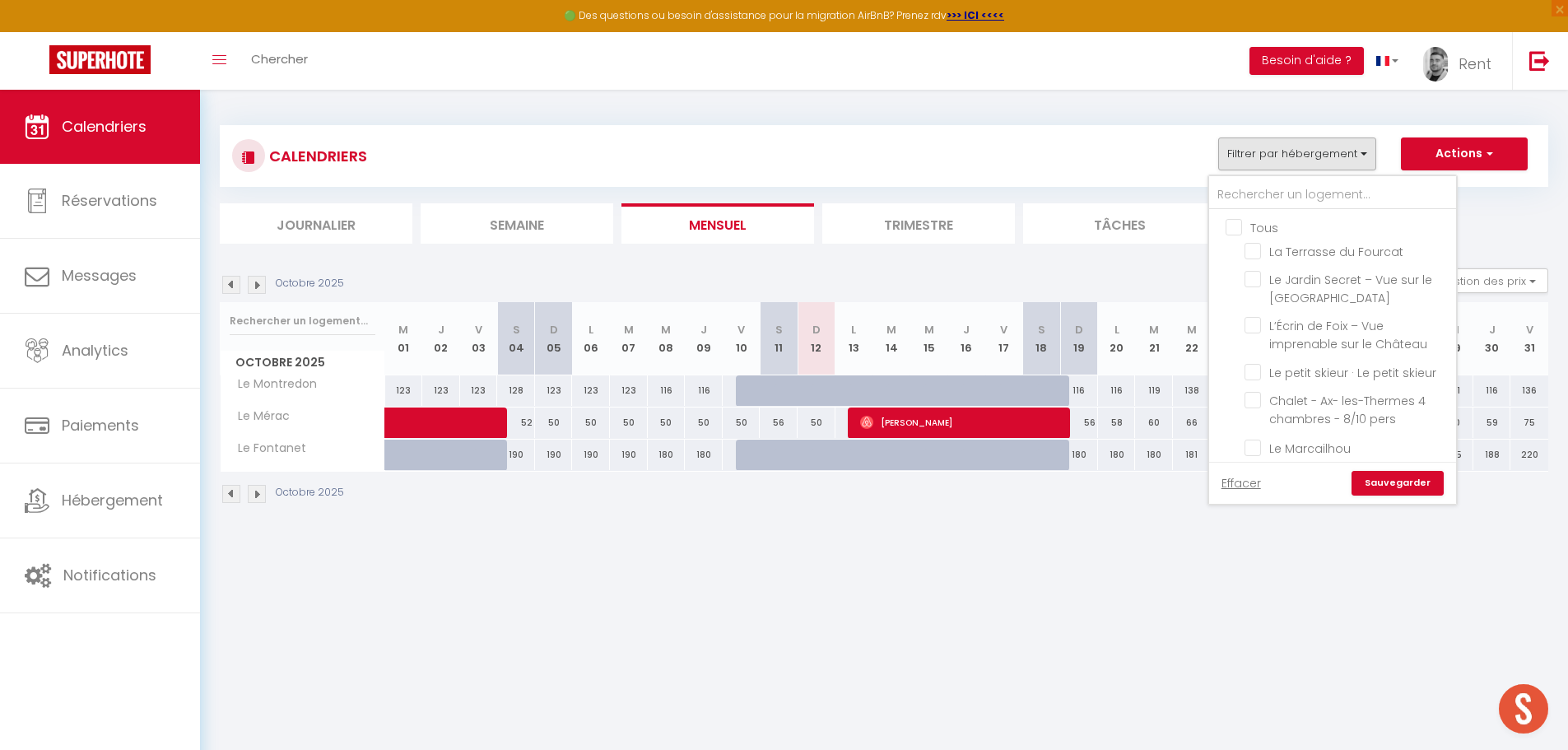
click at [1242, 235] on label "Tous" at bounding box center [1261, 227] width 36 height 18
click at [1239, 234] on input "Tous" at bounding box center [1349, 226] width 247 height 16
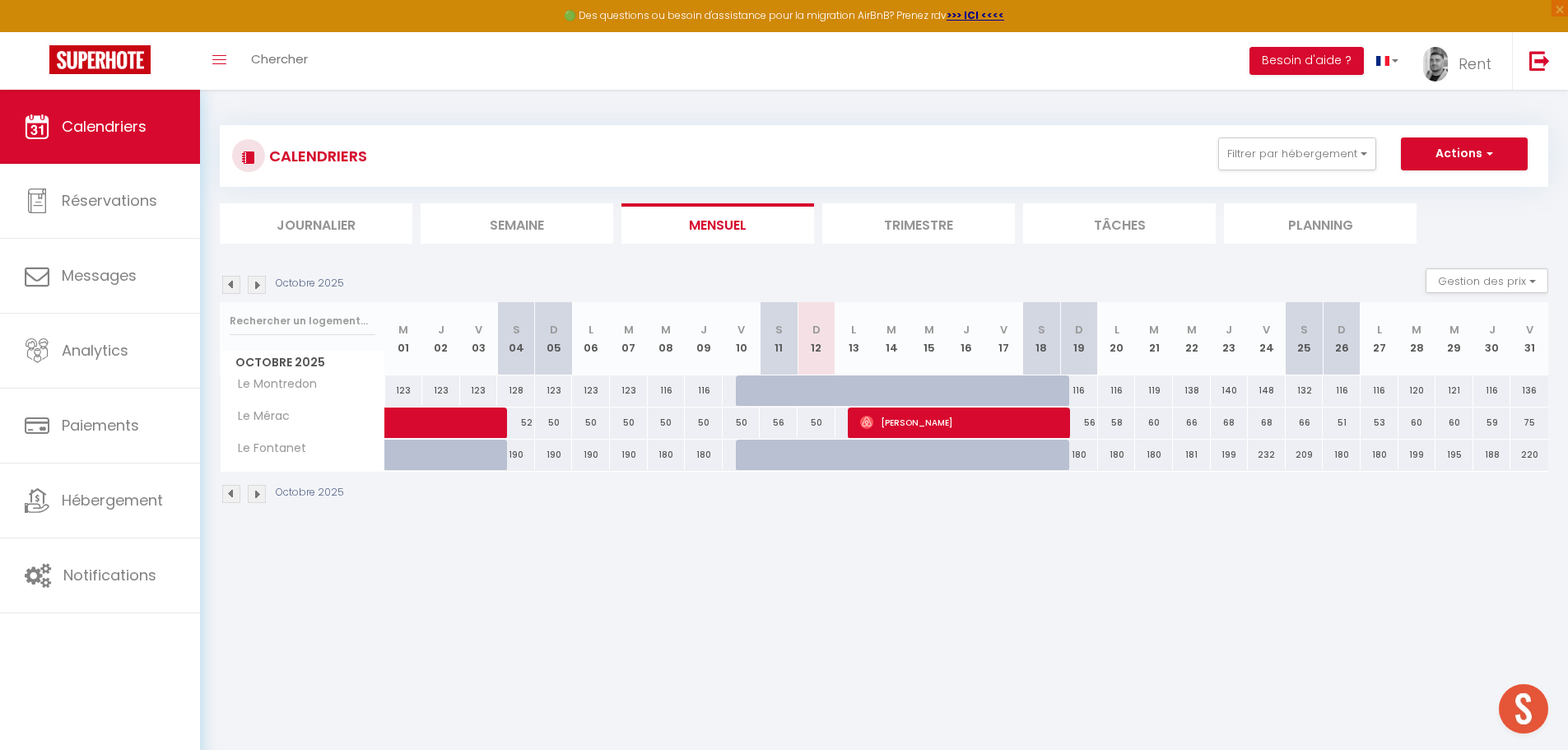
click at [1239, 235] on li "Planning" at bounding box center [1321, 223] width 193 height 40
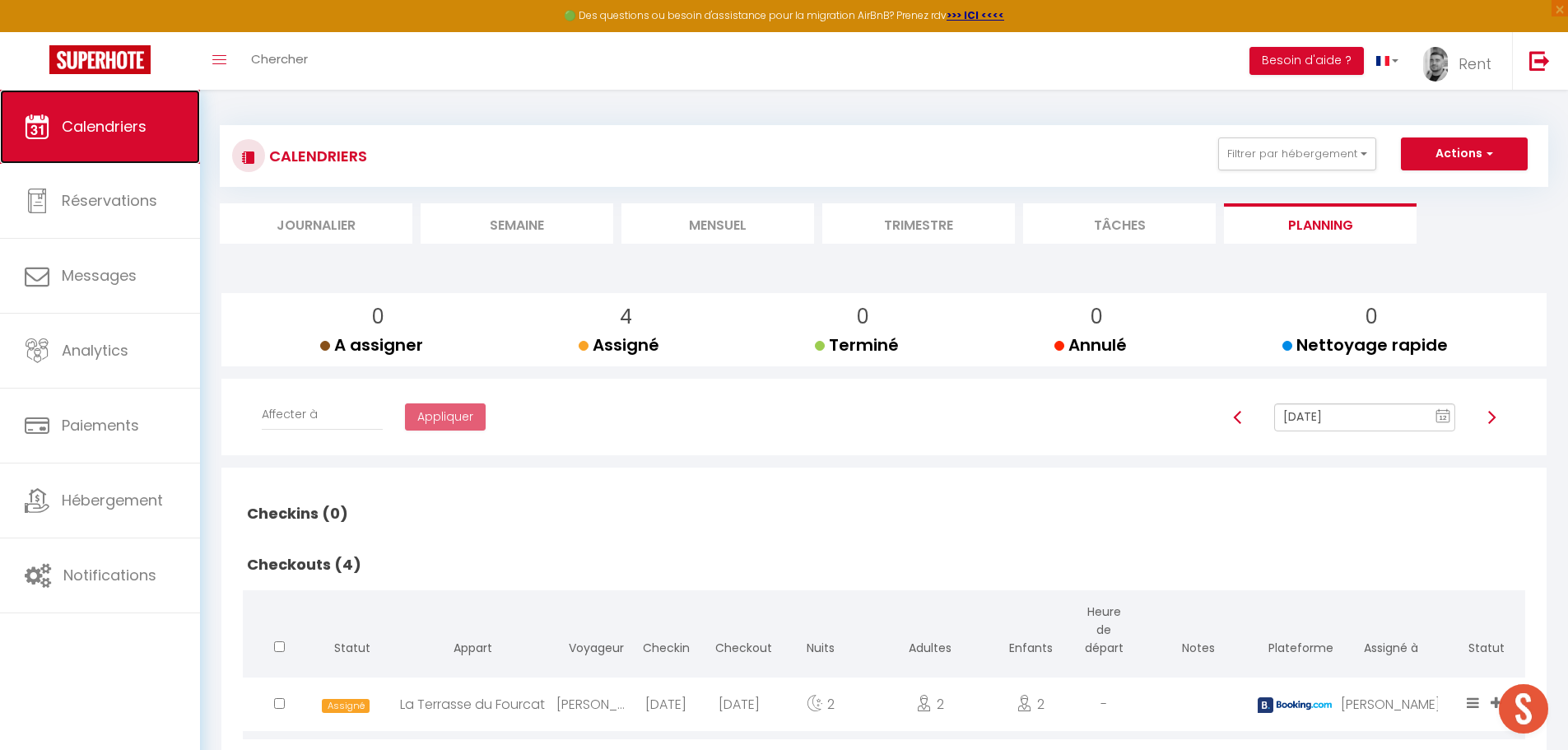
click at [101, 128] on span "Calendriers" at bounding box center [104, 127] width 85 height 21
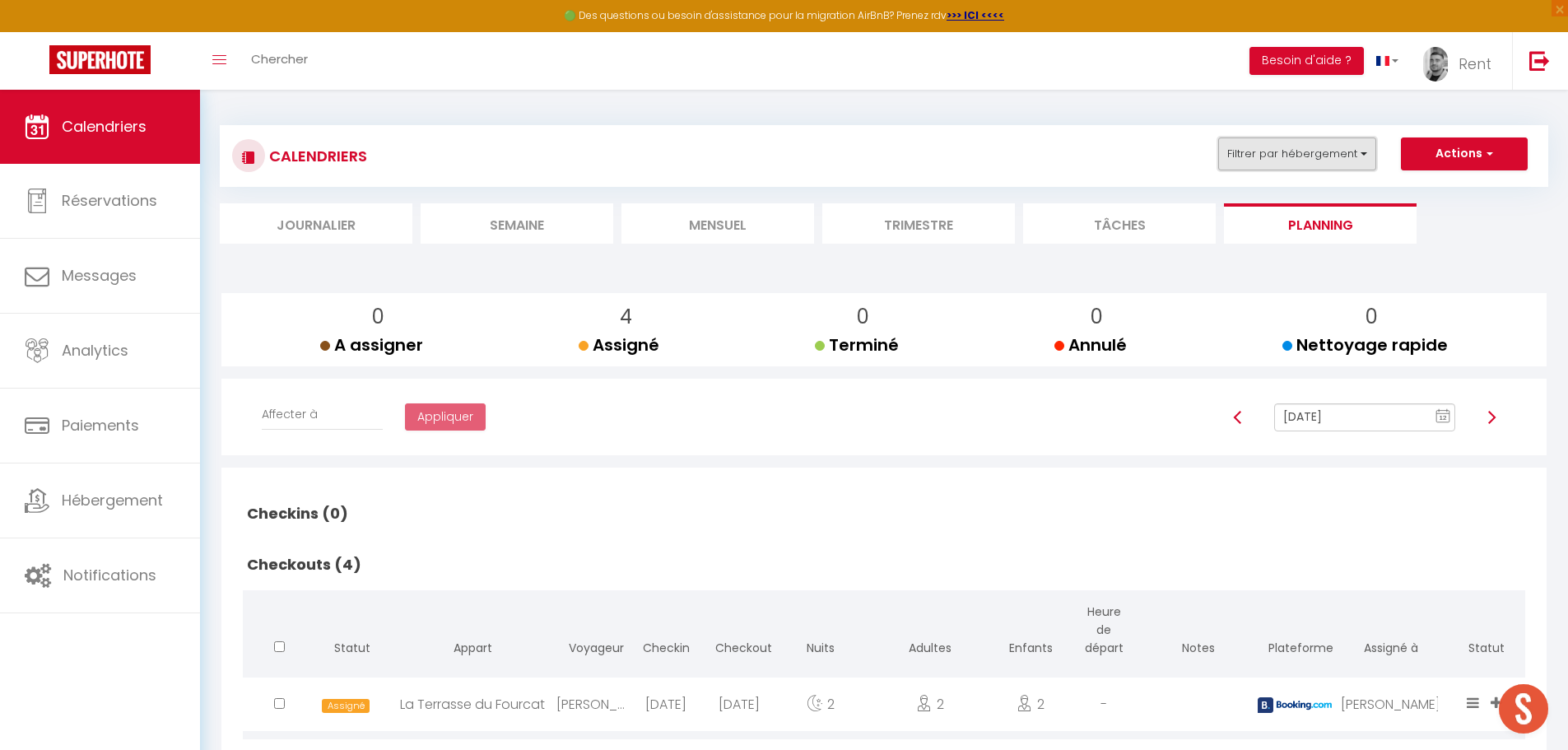
click at [1284, 167] on button "Filtrer par hébergement" at bounding box center [1297, 154] width 158 height 33
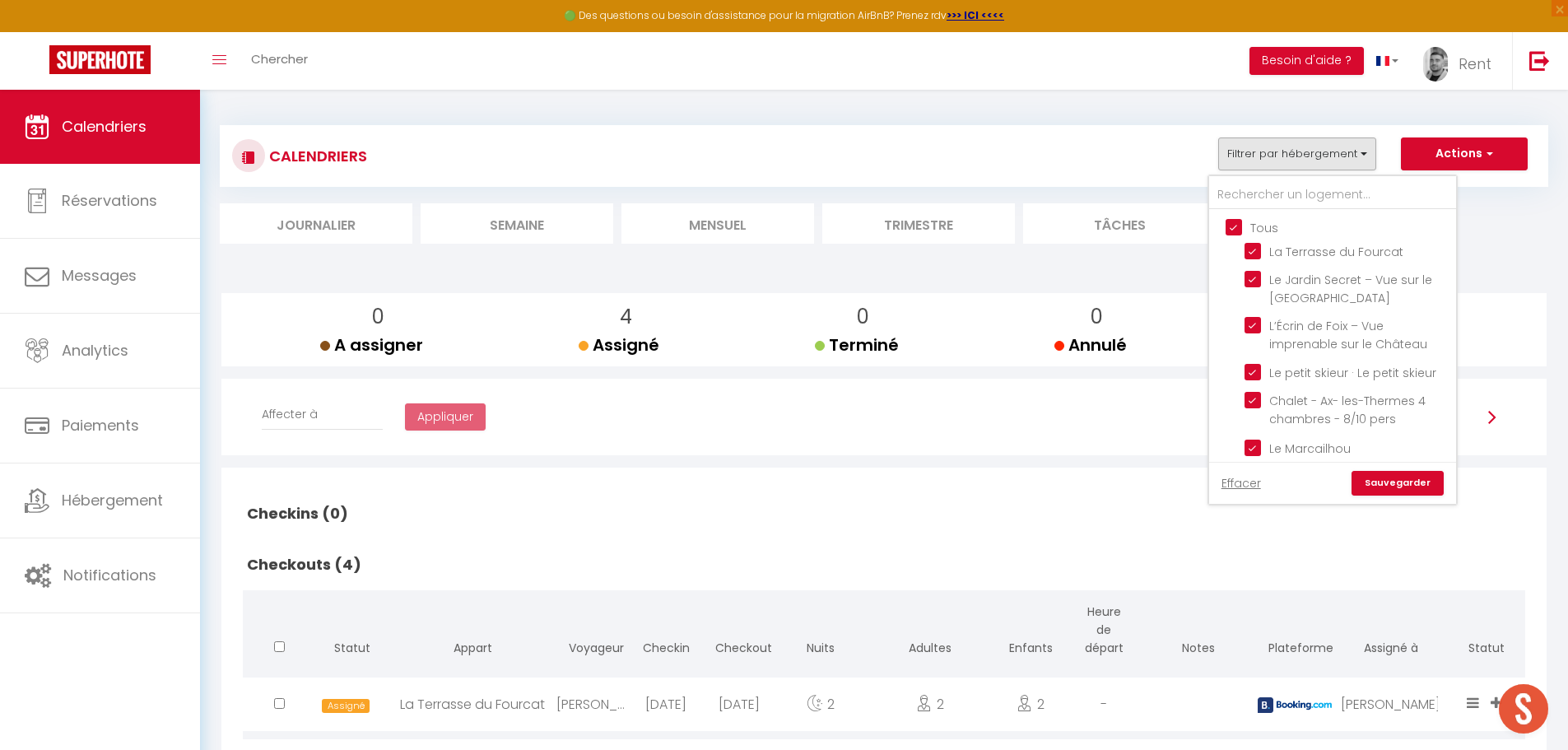
click at [1235, 222] on input "Tous" at bounding box center [1349, 226] width 247 height 16
checkbox input "false"
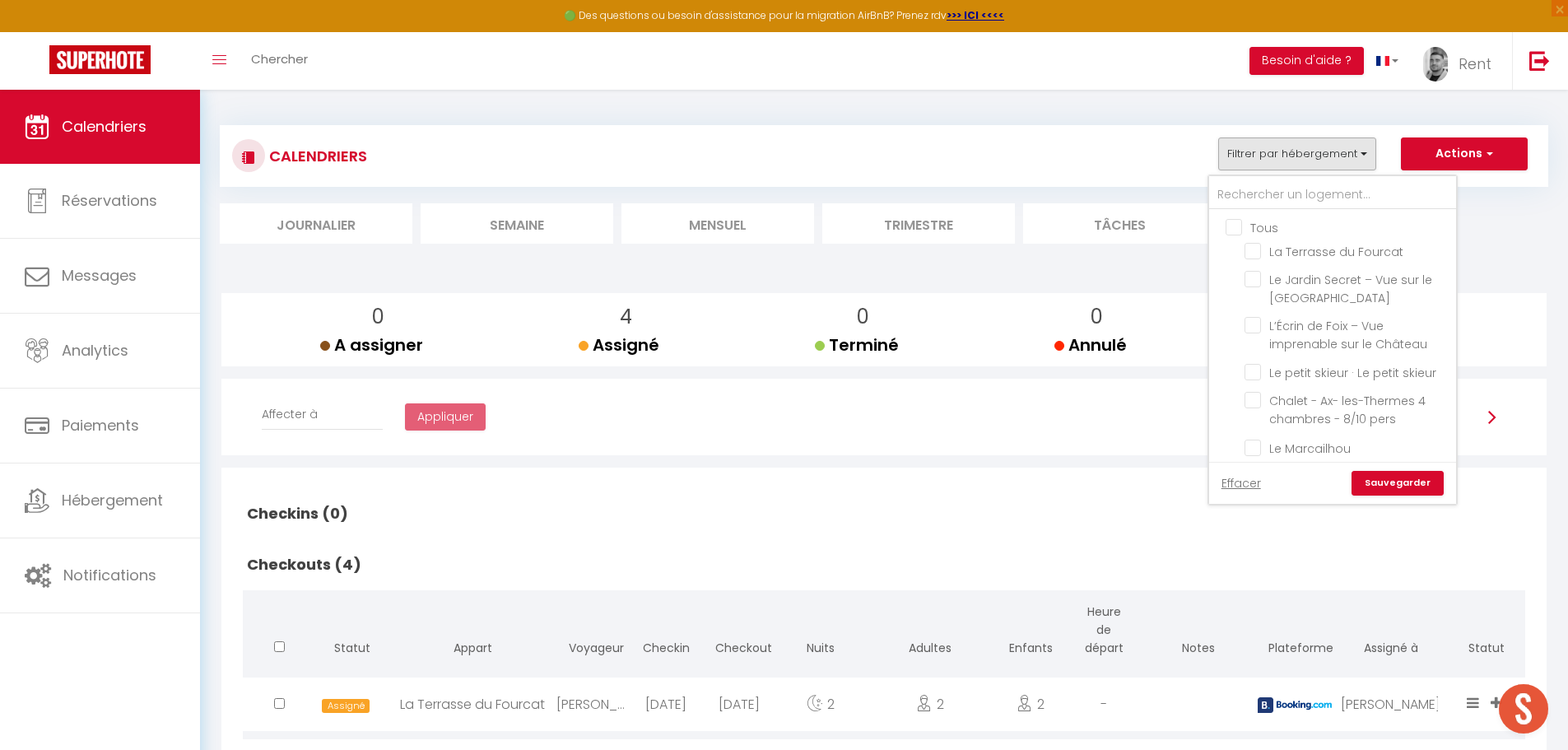
checkbox input "false"
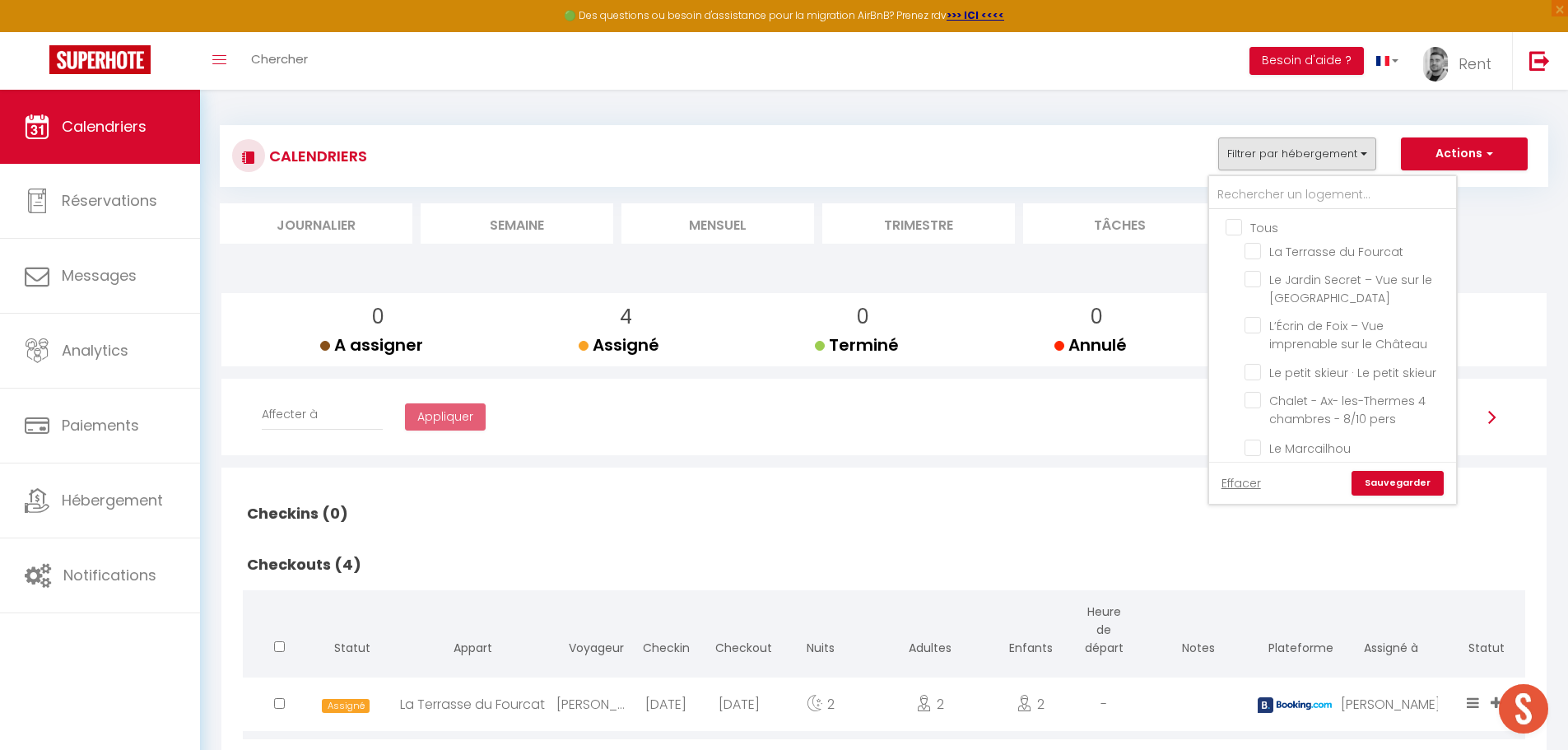
checkbox input "false"
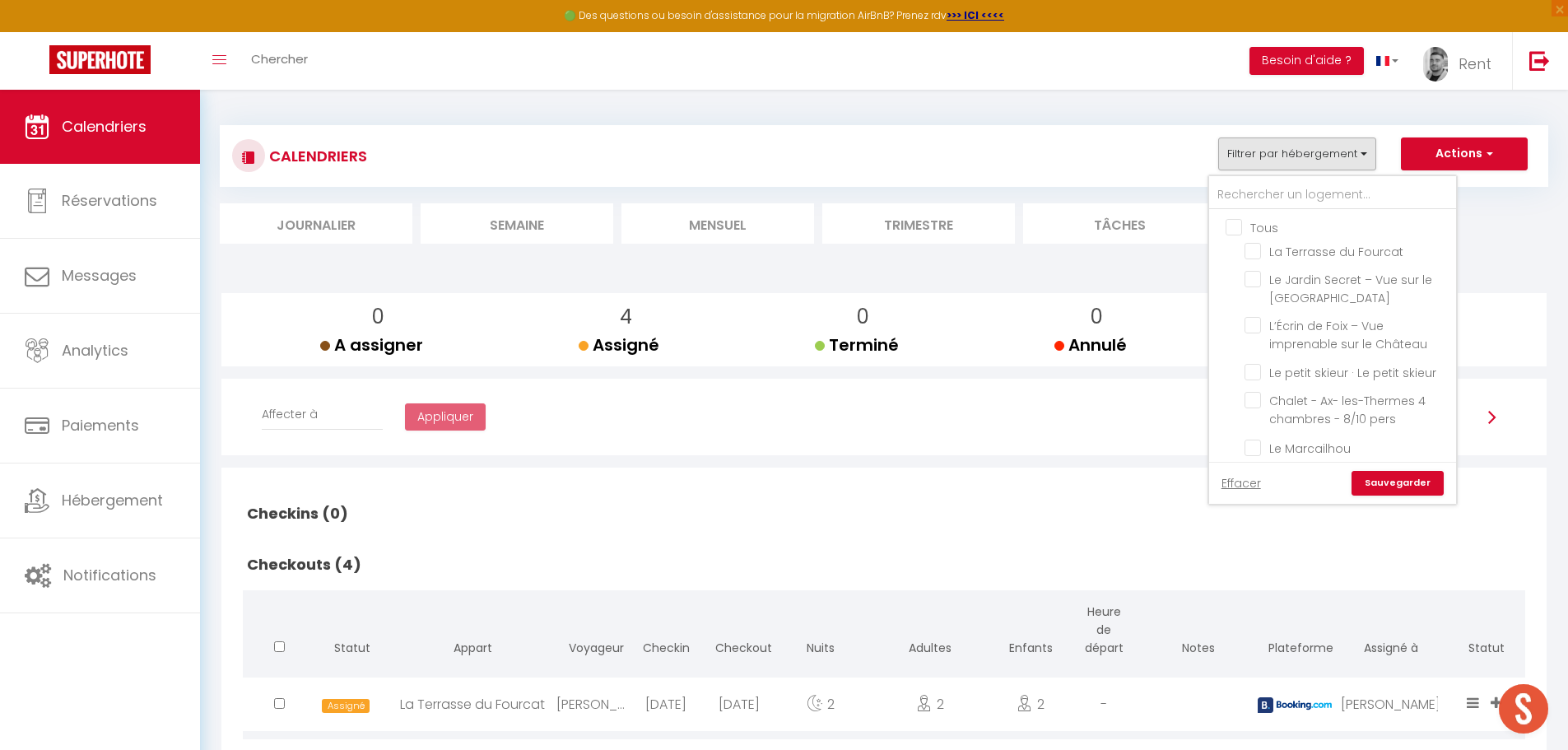
checkbox input "false"
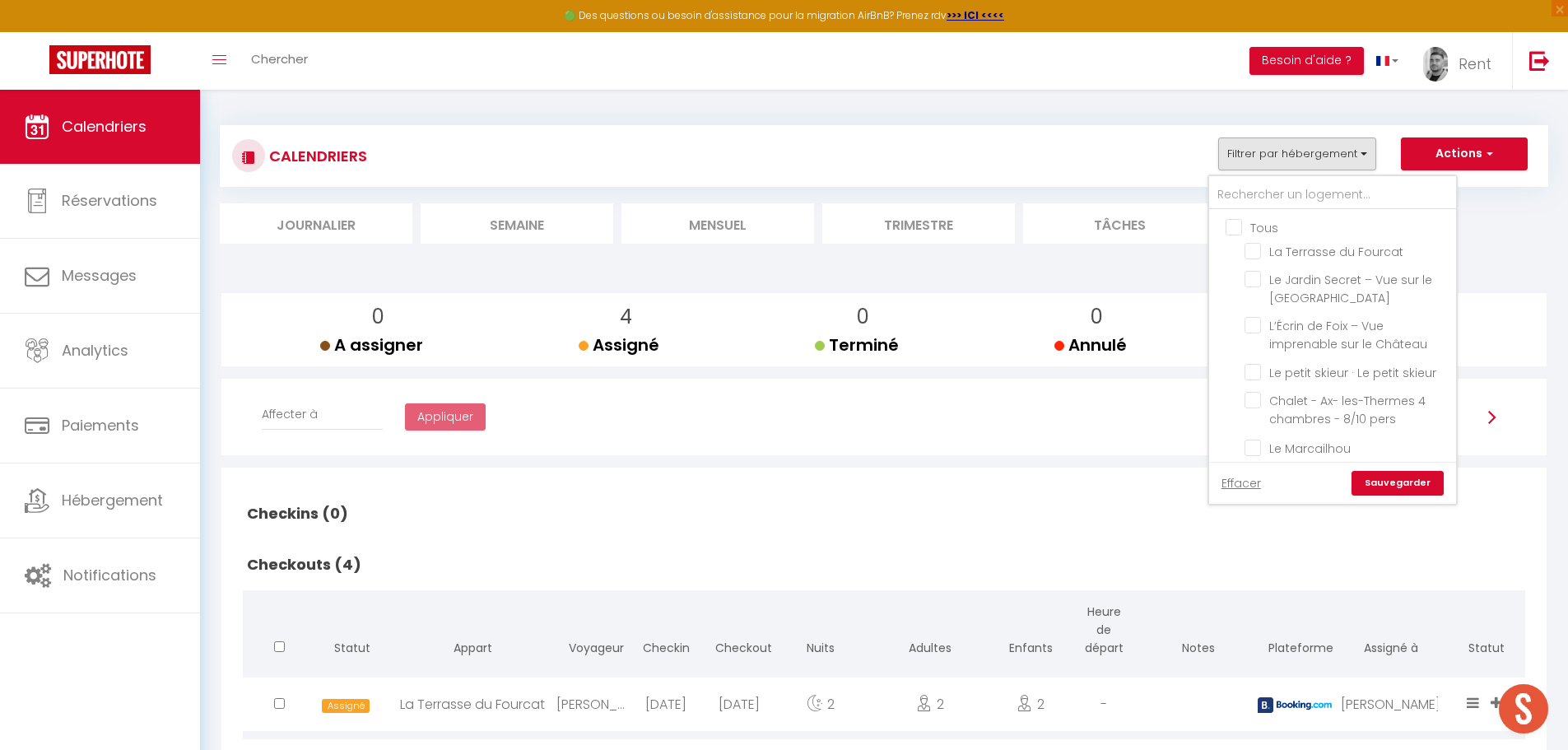
checkbox input "false"
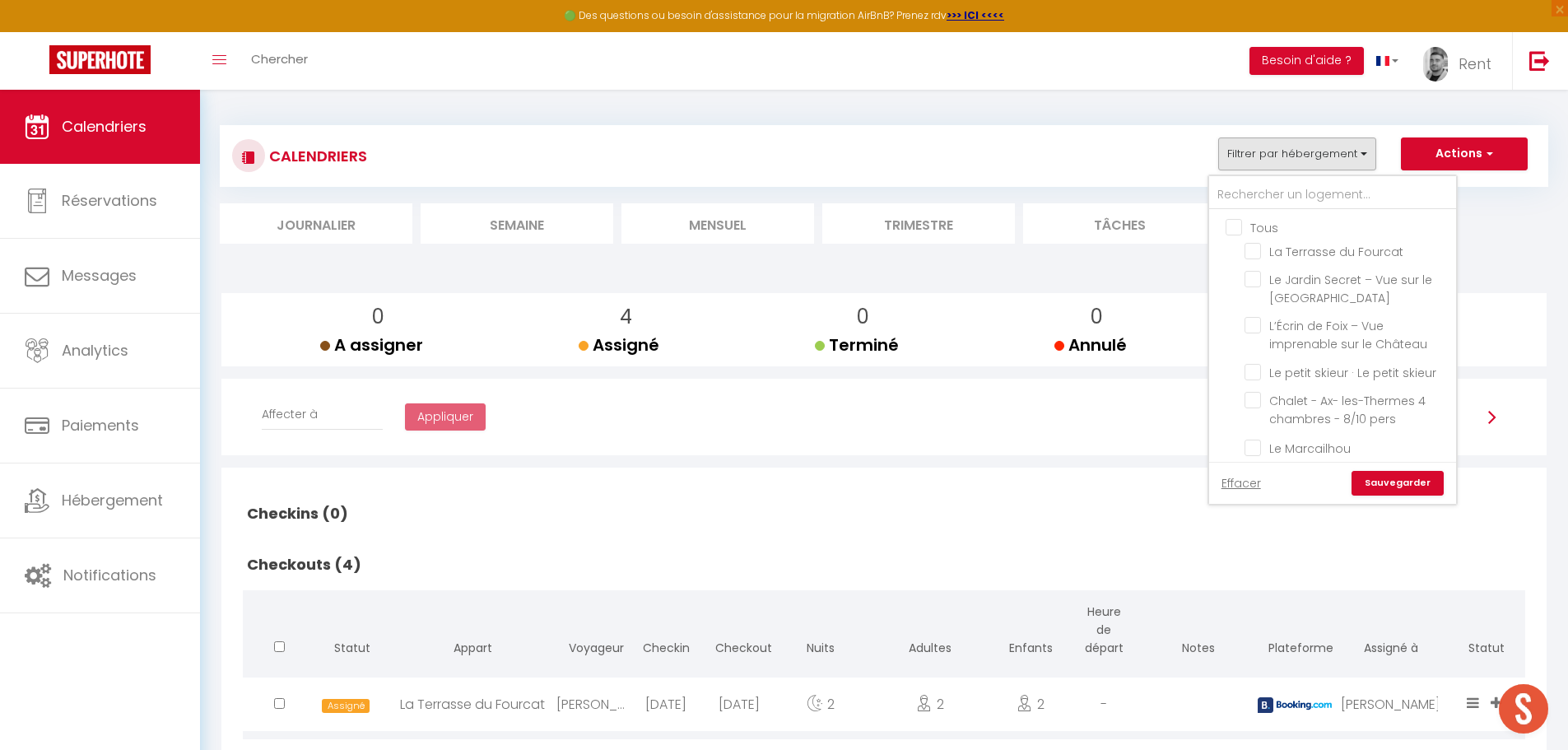
checkbox input "false"
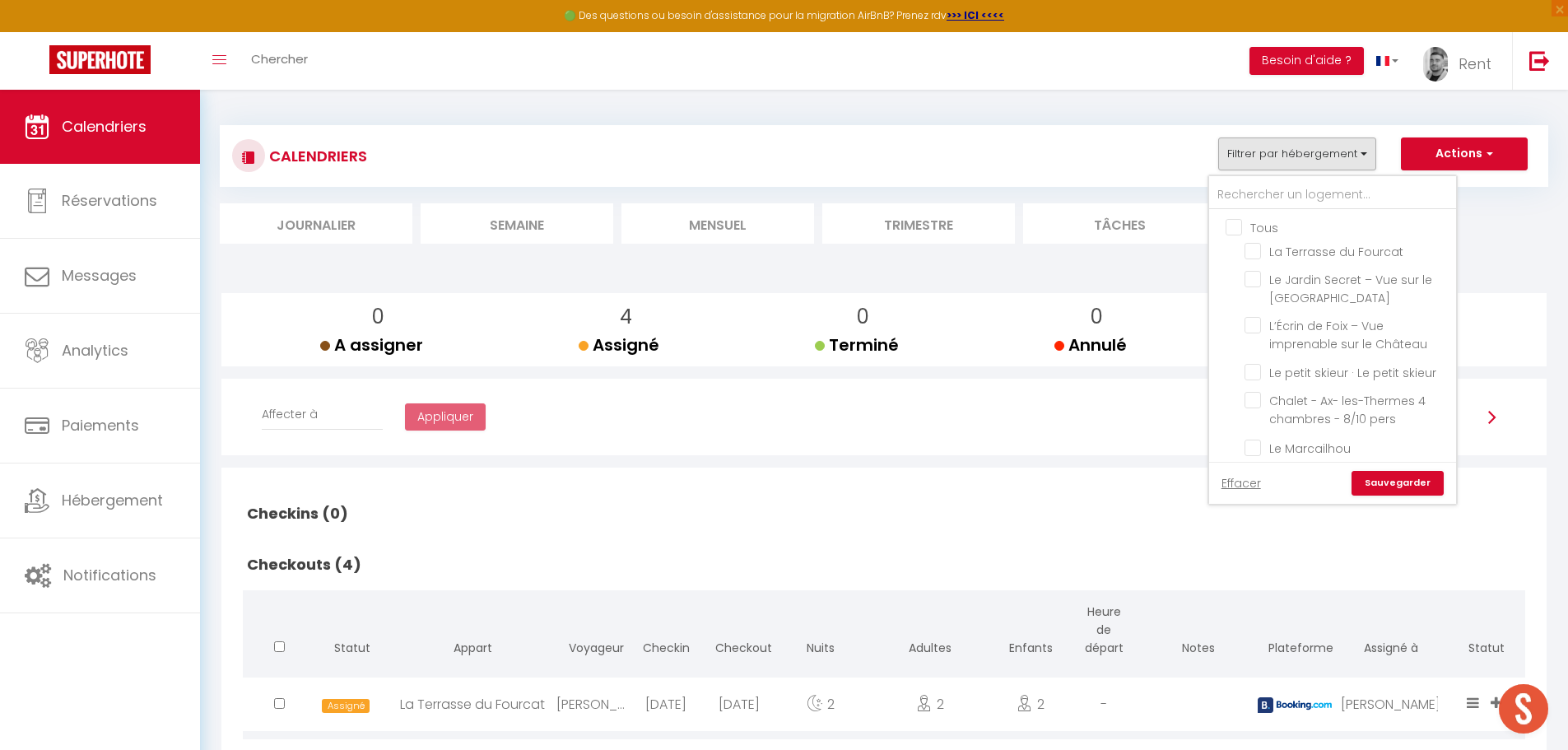
checkbox input "false"
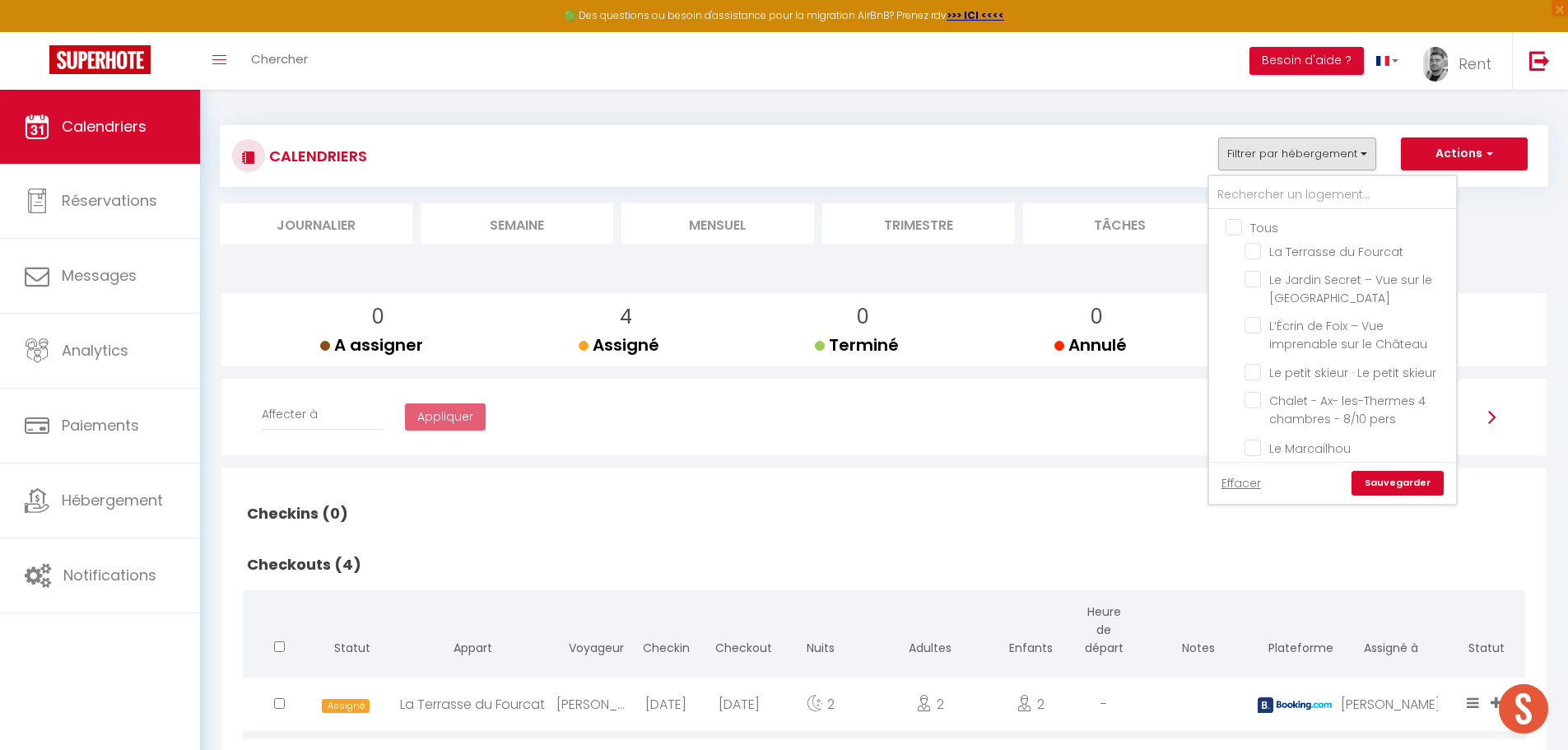
checkbox input "false"
click at [768, 234] on li "Mensuel" at bounding box center [718, 223] width 193 height 40
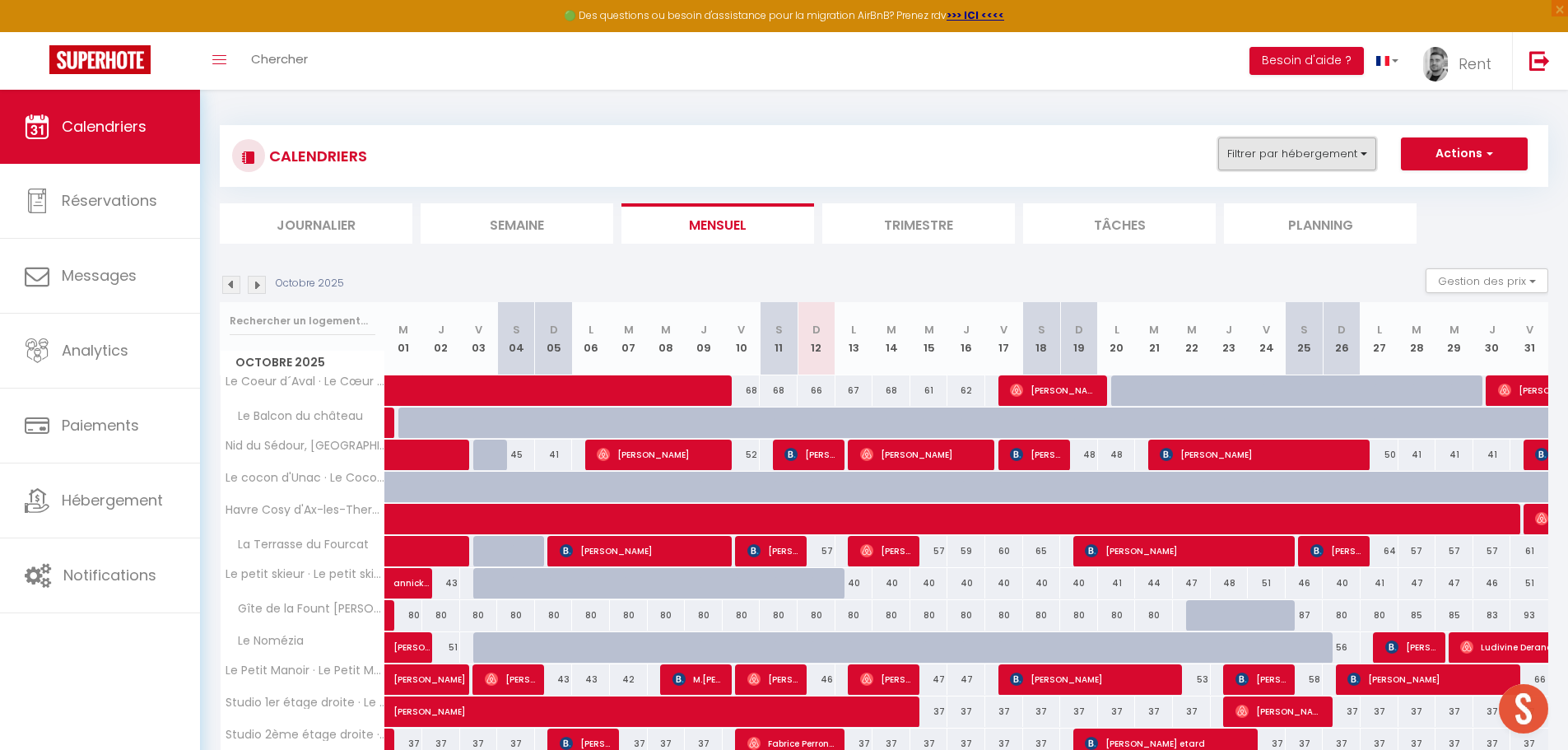
click at [1293, 158] on button "Filtrer par hébergement" at bounding box center [1297, 154] width 158 height 33
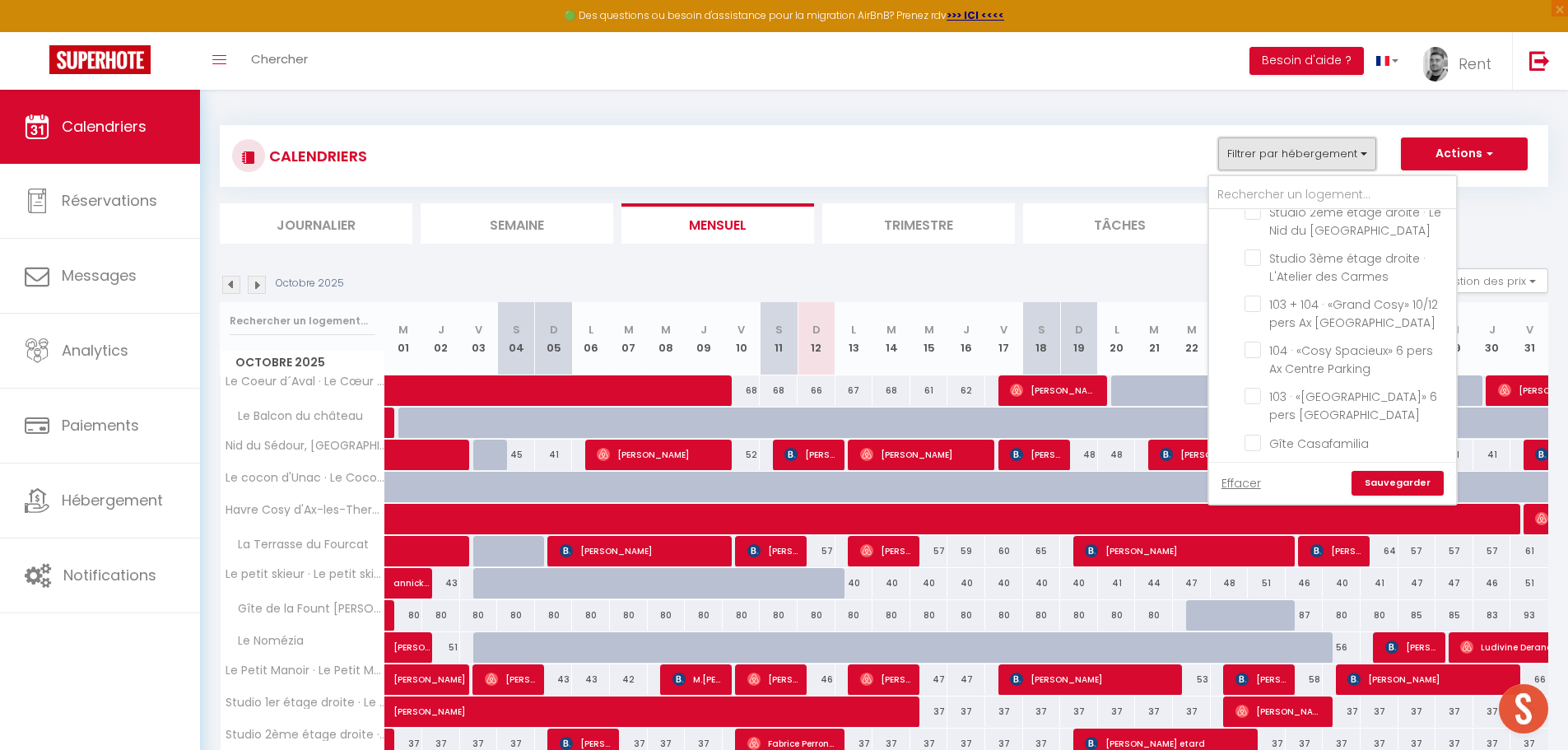
scroll to position [530, 0]
click at [1255, 264] on input "103 + 104 · «Grand Cosy» 10/12 pers Ax [GEOGRAPHIC_DATA]" at bounding box center [1347, 263] width 206 height 16
checkbox input "true"
click at [1255, 318] on input "104 · «Cosy Spacieux» 6 pers Ax Centre Parking" at bounding box center [1347, 309] width 206 height 16
checkbox input "true"
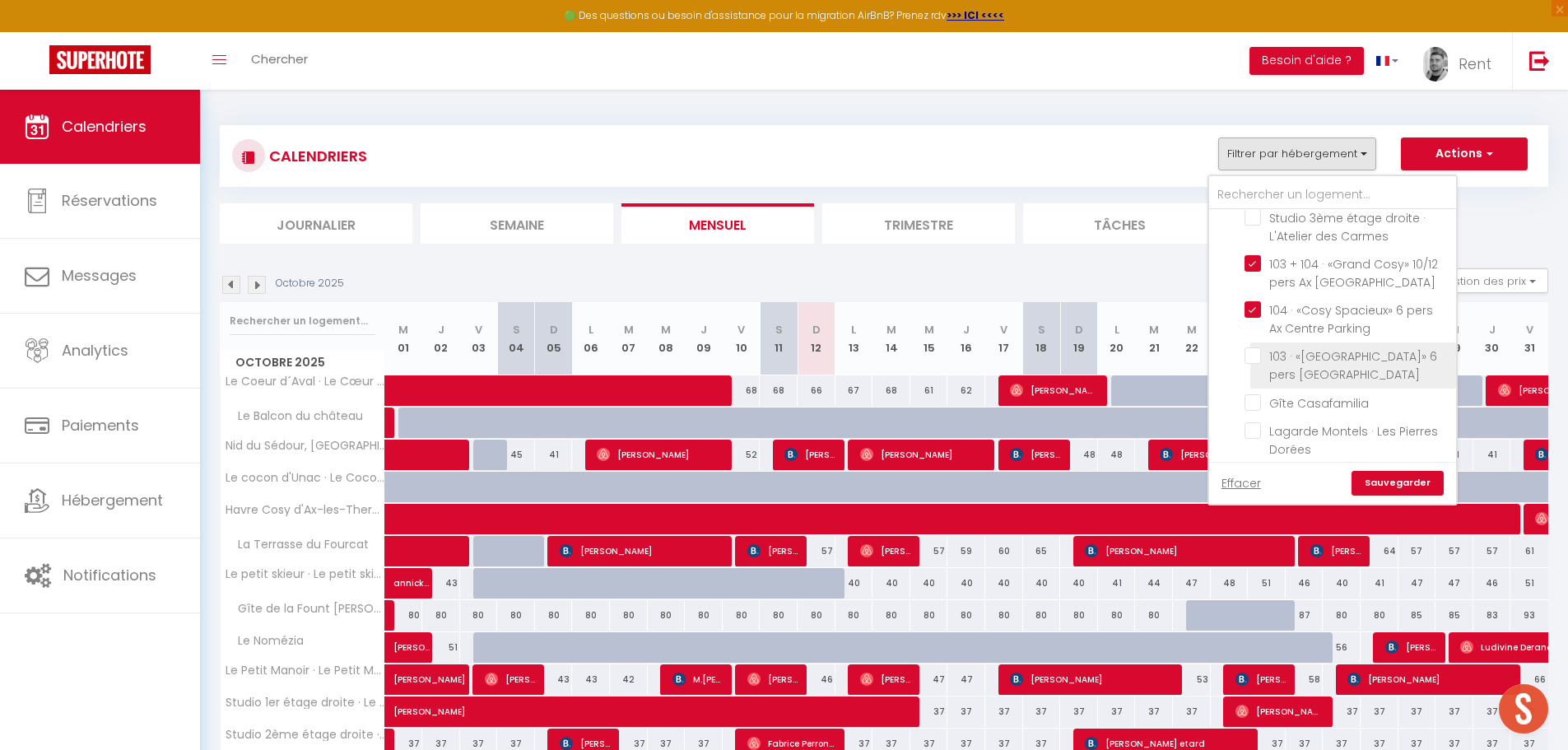
click at [1254, 364] on input "103 · «[GEOGRAPHIC_DATA]» 6 pers [GEOGRAPHIC_DATA]" at bounding box center [1347, 355] width 206 height 16
checkbox input "true"
click at [1407, 484] on link "Sauvegarder" at bounding box center [1398, 483] width 92 height 24
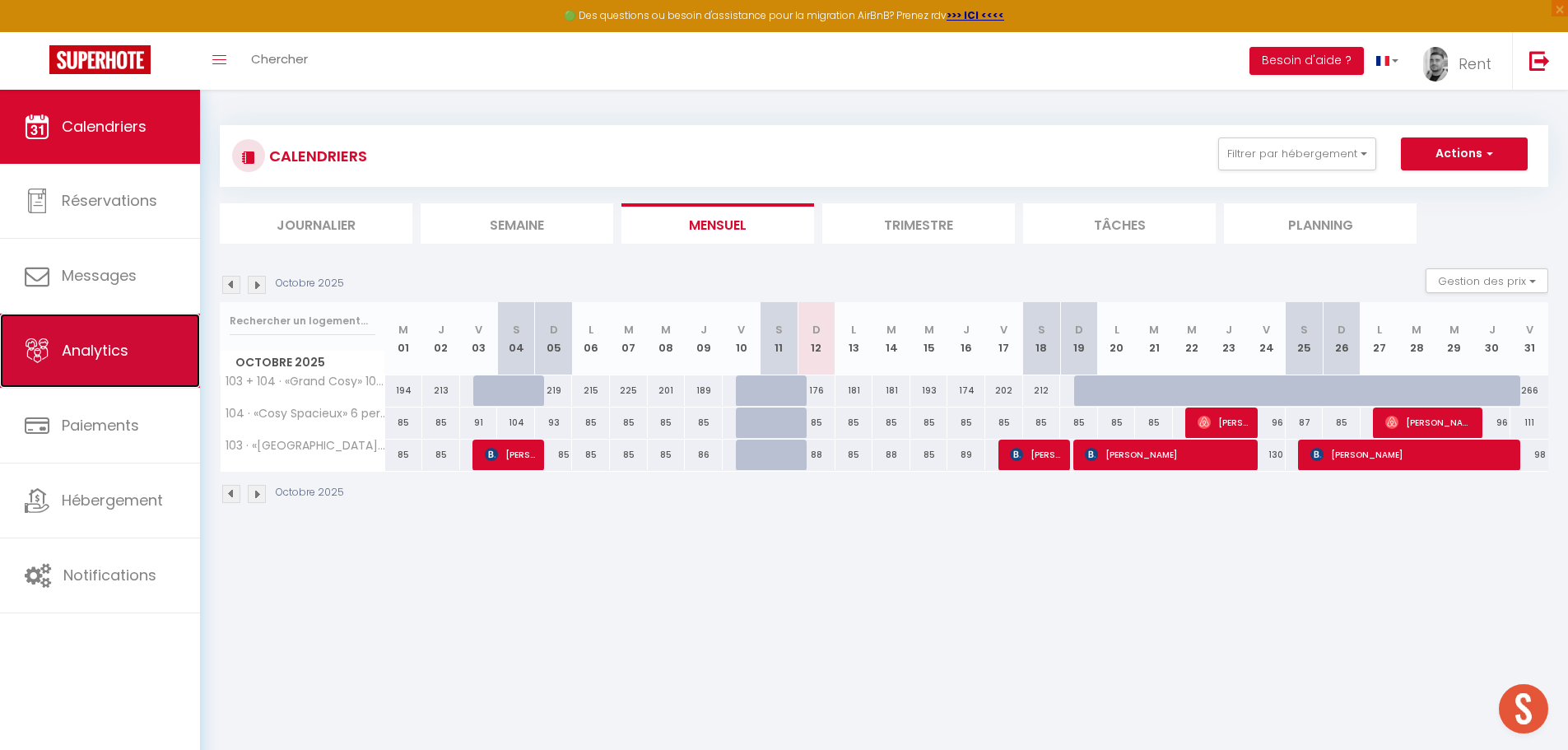
click at [136, 359] on link "Analytics" at bounding box center [100, 350] width 200 height 74
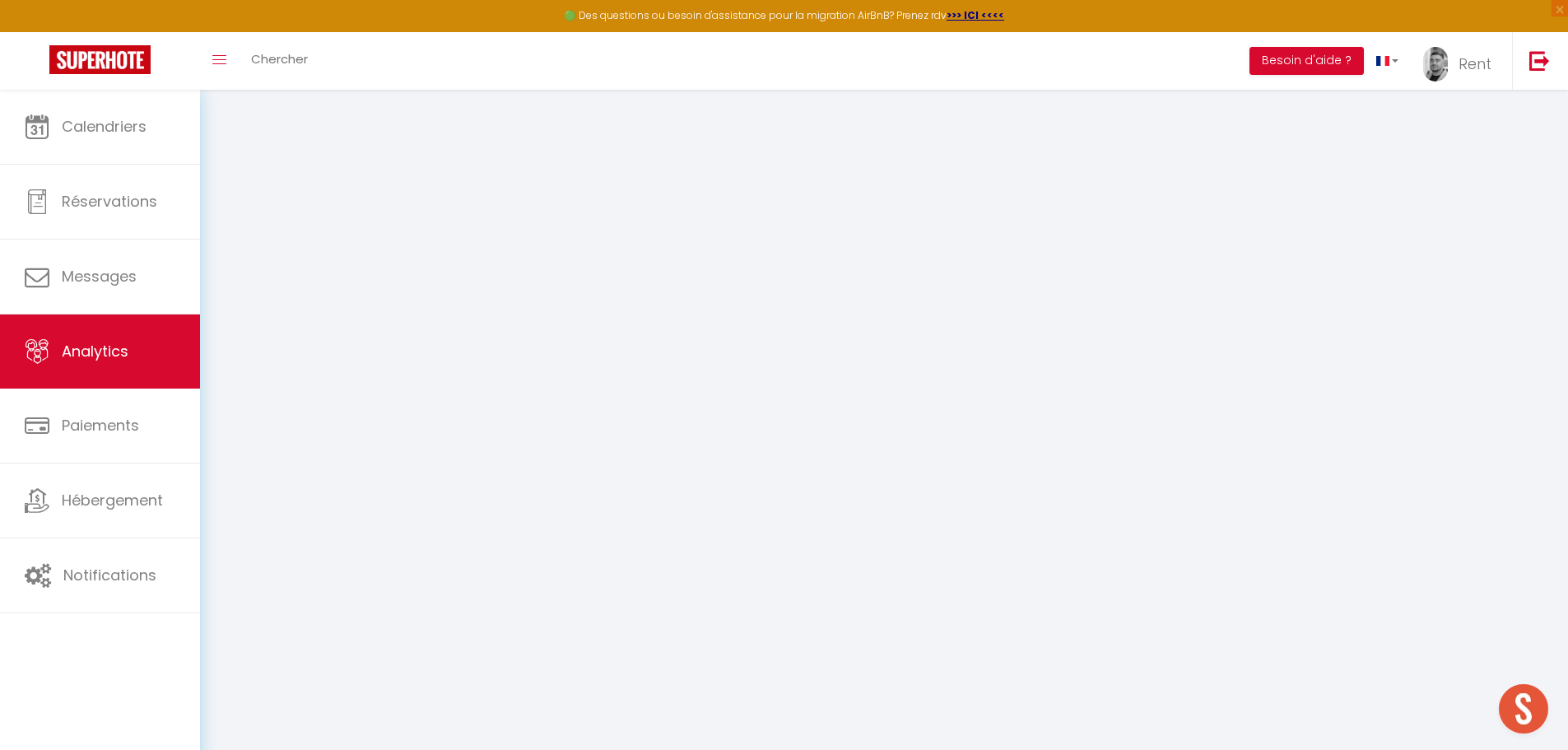
select select "2025"
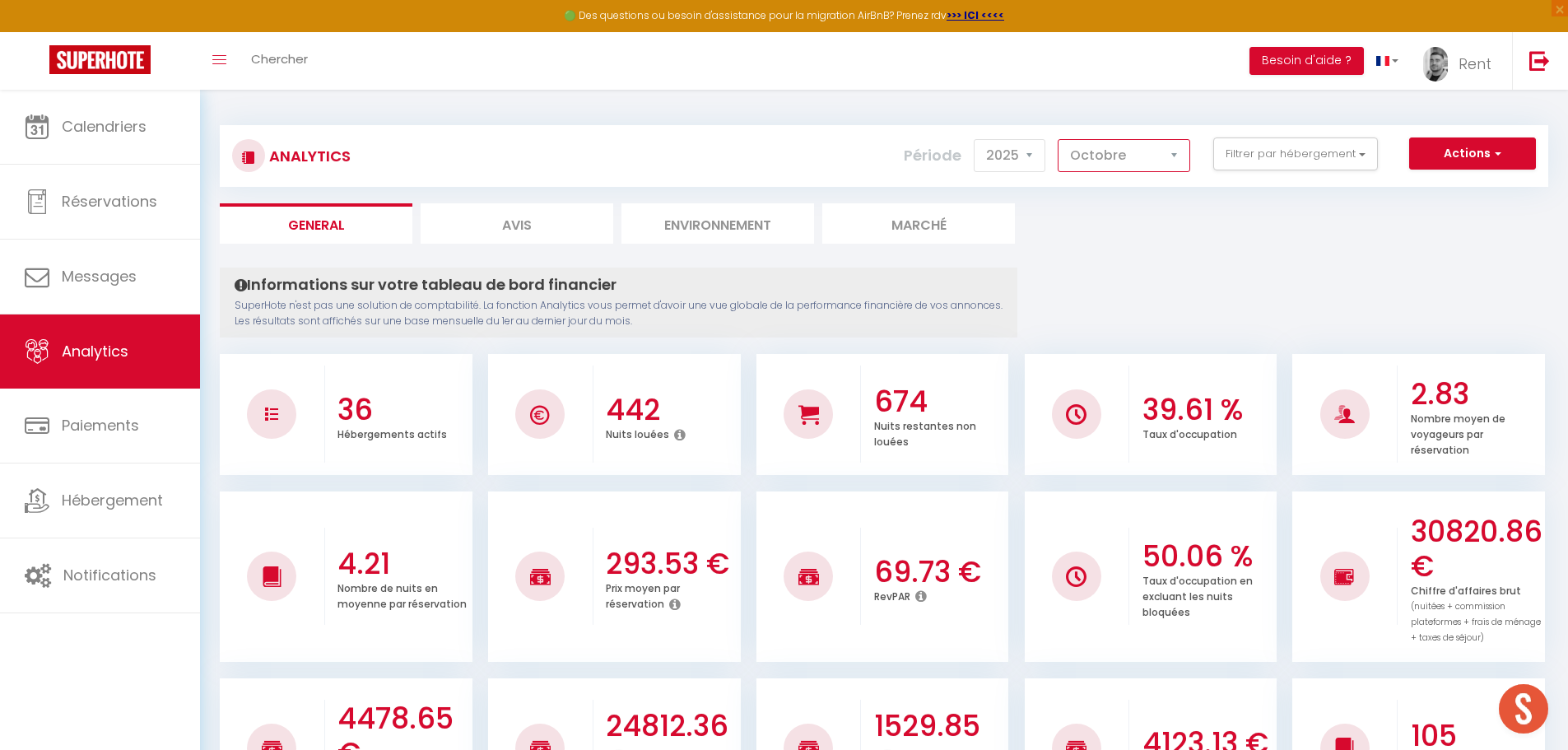
click at [1116, 159] on select "[PERSON_NAME] Mars [PERSON_NAME] Juin Juillet Août Septembre Octobre Novembre D…" at bounding box center [1123, 155] width 133 height 33
click at [1058, 139] on select "[PERSON_NAME] Mars [PERSON_NAME] Juin Juillet Août Septembre Octobre Novembre D…" at bounding box center [1123, 155] width 133 height 33
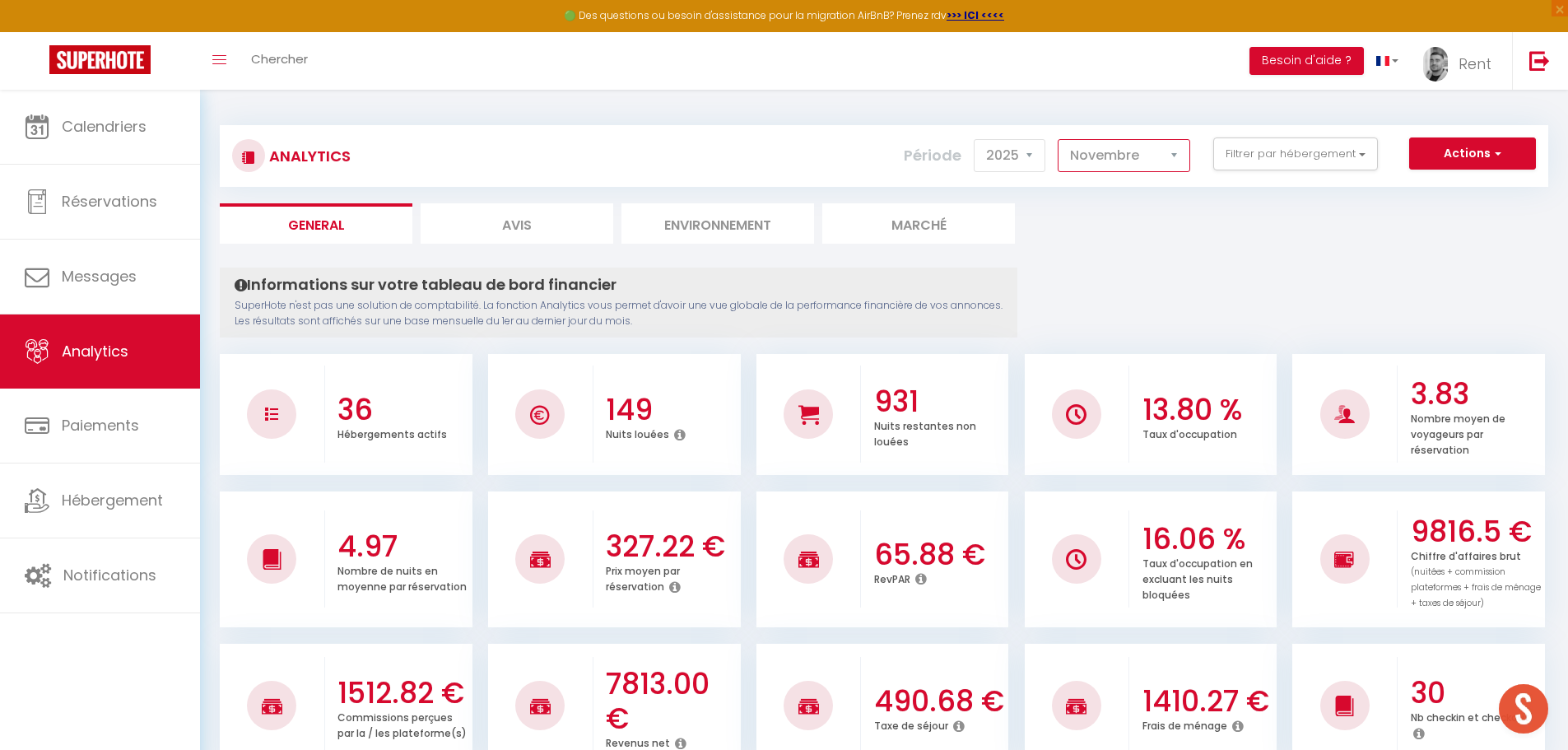
click at [1143, 146] on select "[PERSON_NAME] Mars [PERSON_NAME] Juin Juillet Août Septembre Octobre Novembre D…" at bounding box center [1123, 155] width 133 height 33
select select "12"
click at [1058, 139] on select "[PERSON_NAME] Mars [PERSON_NAME] Juin Juillet Août Septembre Octobre Novembre D…" at bounding box center [1123, 155] width 133 height 33
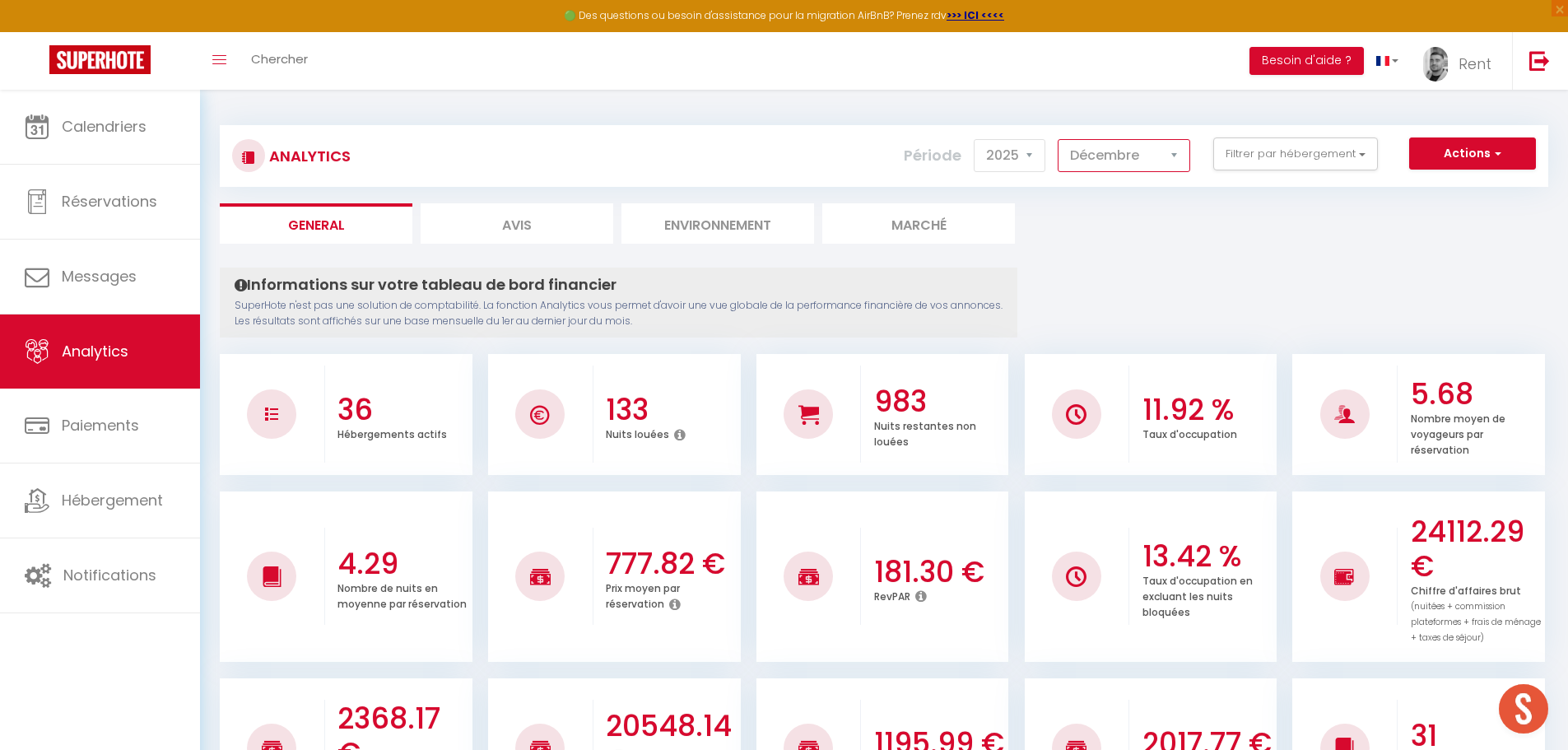
click at [1106, 164] on select "[PERSON_NAME] Mars [PERSON_NAME] Juin Juillet Août Septembre Octobre Novembre D…" at bounding box center [1123, 155] width 133 height 33
click at [1021, 166] on select "2014 2015 2016 2017 2018 2019 2020 2021 2022 2023 2024 2025 2026 2027" at bounding box center [1010, 155] width 71 height 33
select select "2026"
click at [975, 139] on select "2014 2015 2016 2017 2018 2019 2020 2021 2022 2023 2024 2025 2026 2027" at bounding box center [1010, 155] width 71 height 33
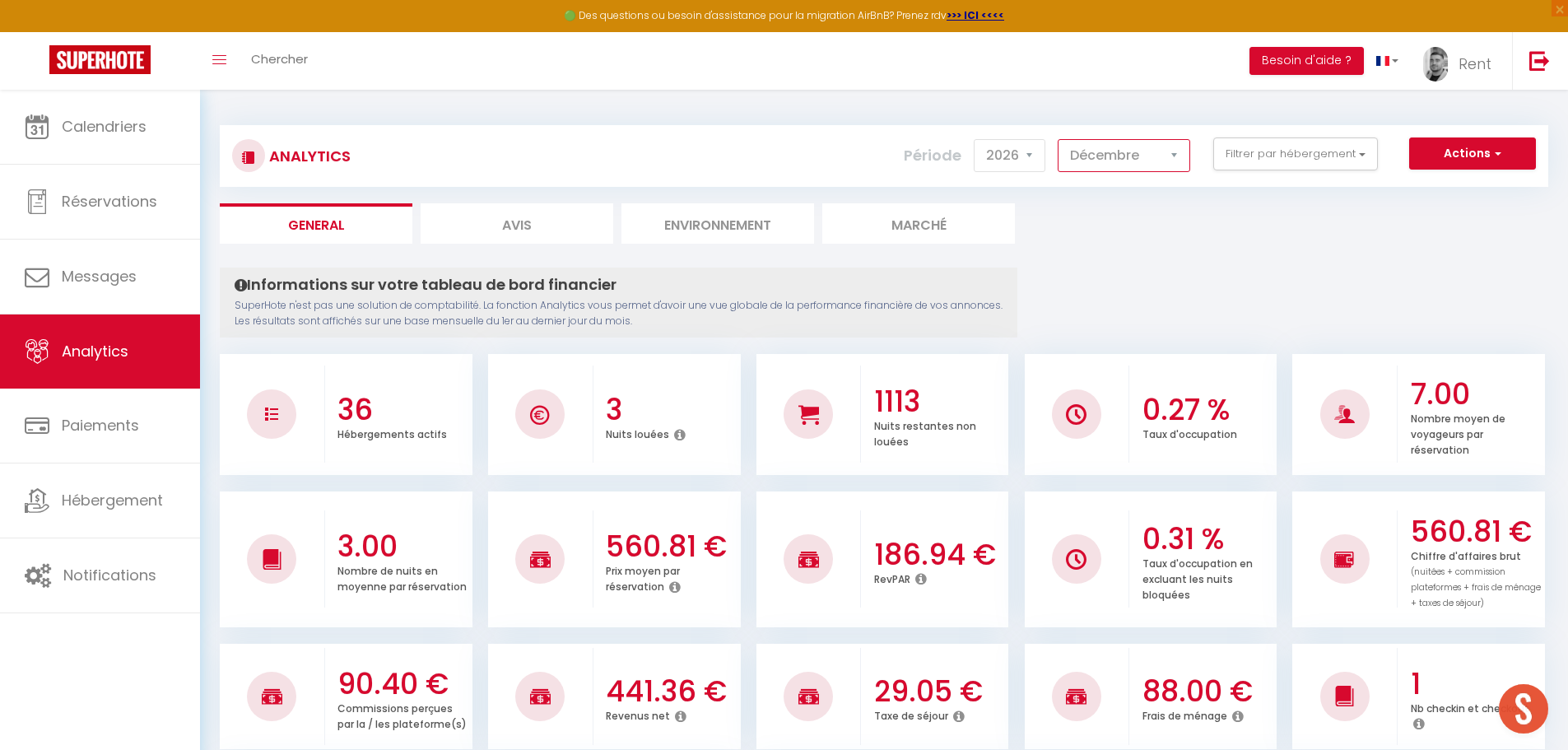
click at [1136, 166] on select "[PERSON_NAME] Mars [PERSON_NAME] Juin Juillet Août Septembre Octobre Novembre D…" at bounding box center [1123, 155] width 133 height 33
click at [1058, 139] on select "[PERSON_NAME] Mars [PERSON_NAME] Juin Juillet Août Septembre Octobre Novembre D…" at bounding box center [1123, 155] width 133 height 33
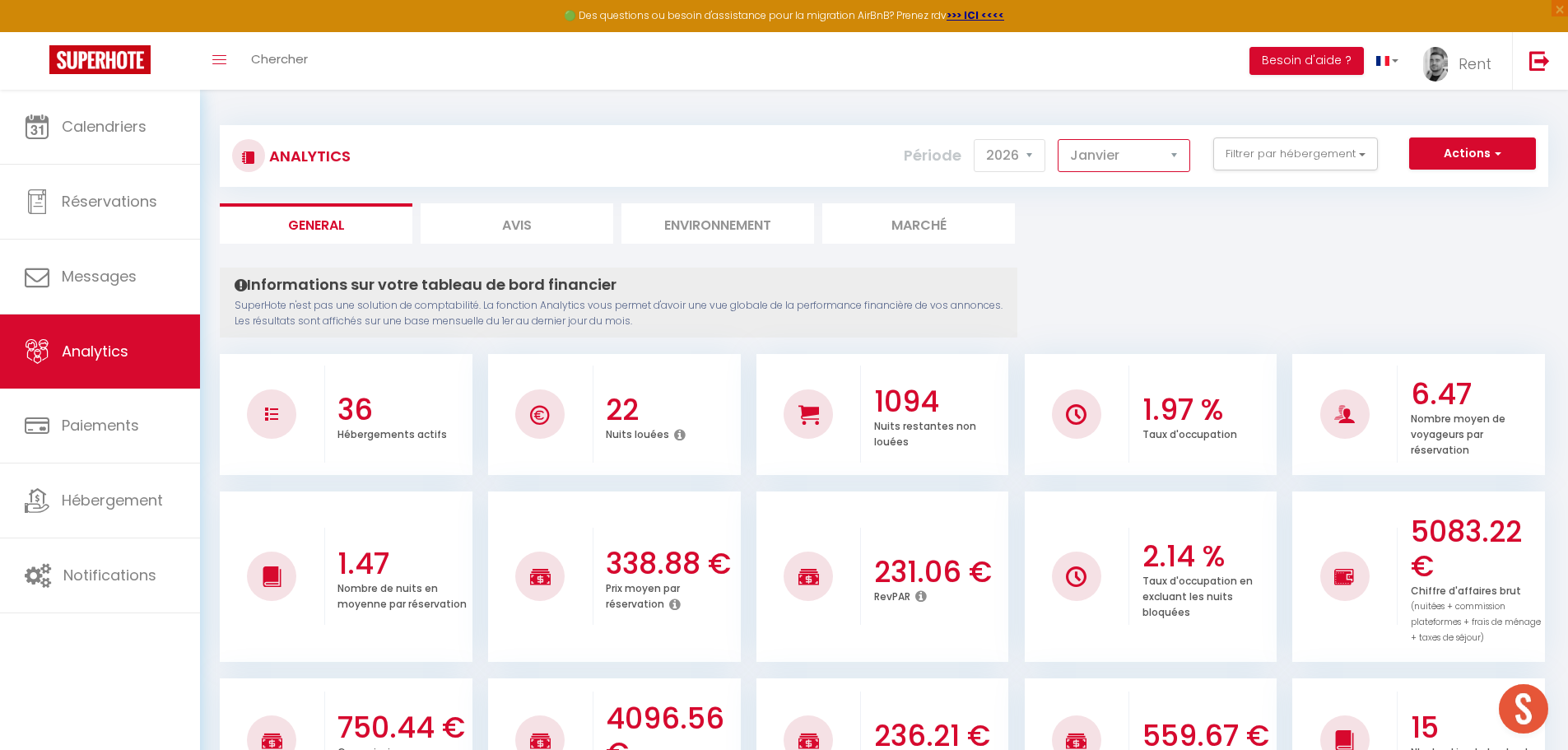
click at [1107, 155] on select "[PERSON_NAME] Mars [PERSON_NAME] Juin Juillet Août Septembre Octobre Novembre D…" at bounding box center [1123, 155] width 133 height 33
select select "2"
click at [1058, 139] on select "[PERSON_NAME] Mars [PERSON_NAME] Juin Juillet Août Septembre Octobre Novembre D…" at bounding box center [1123, 155] width 133 height 33
